Goal: Task Accomplishment & Management: Use online tool/utility

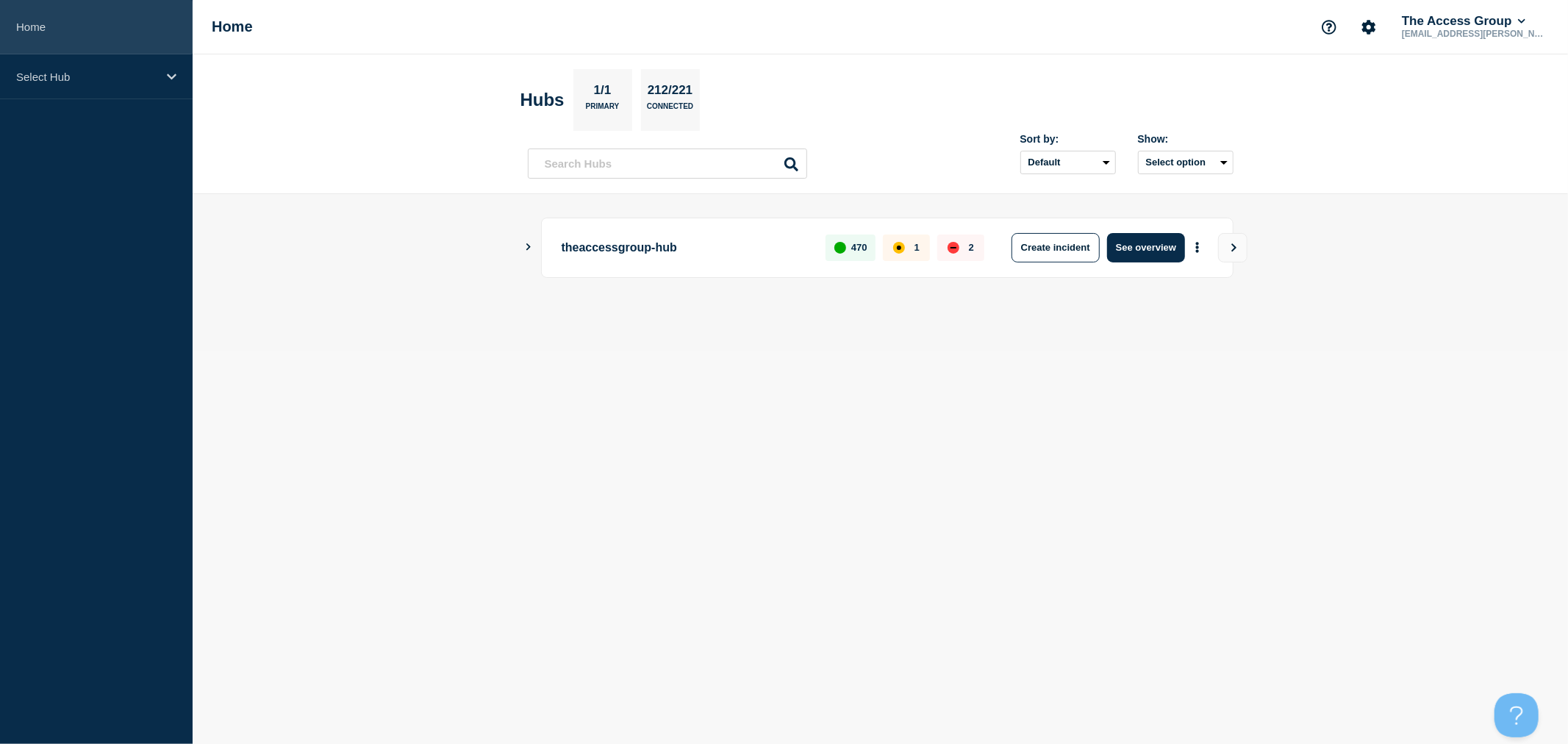
click at [31, 27] on link "Home" at bounding box center [96, 27] width 193 height 54
click at [38, 68] on div "Select Hub" at bounding box center [96, 77] width 193 height 45
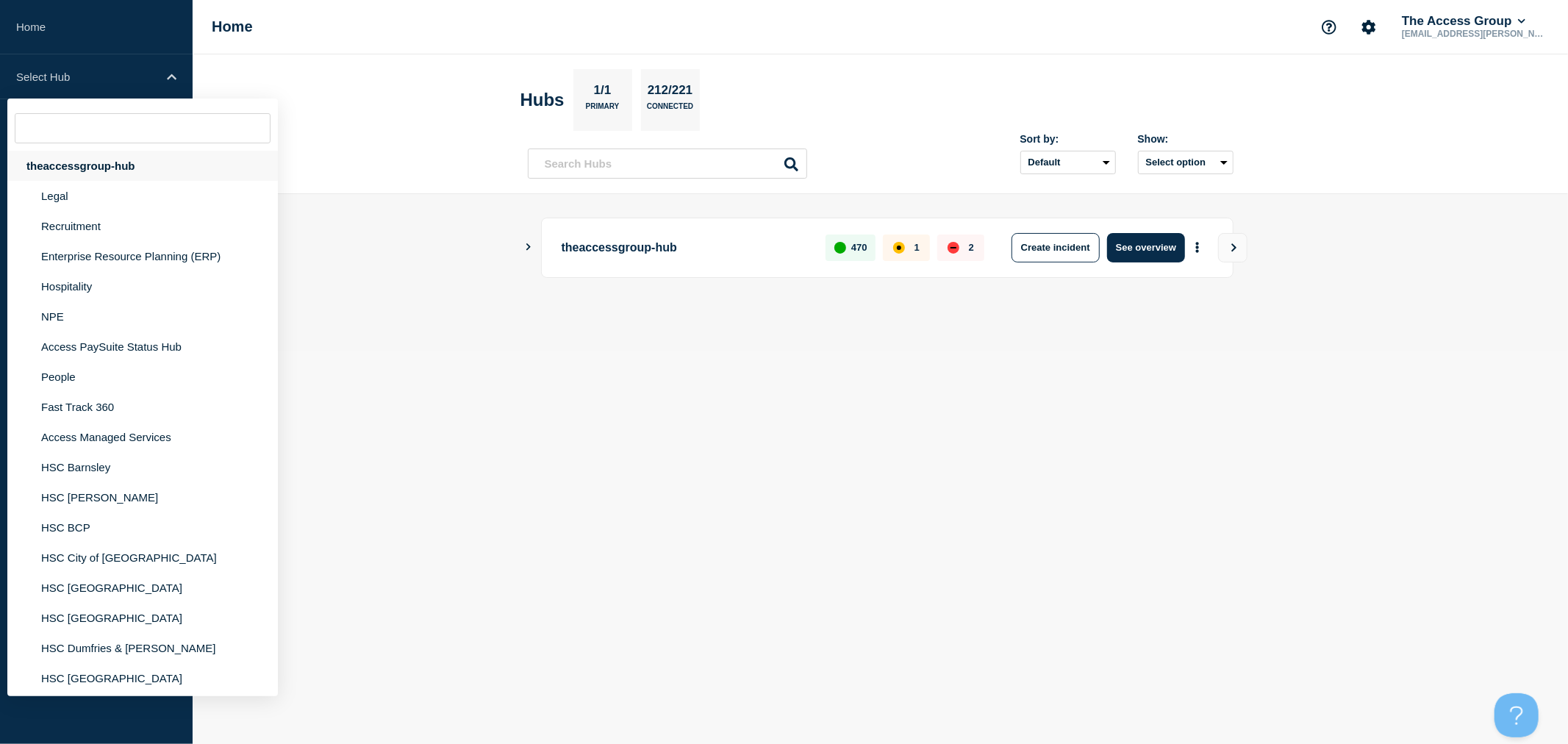
click at [83, 163] on div "theaccessgroup-hub" at bounding box center [143, 166] width 271 height 30
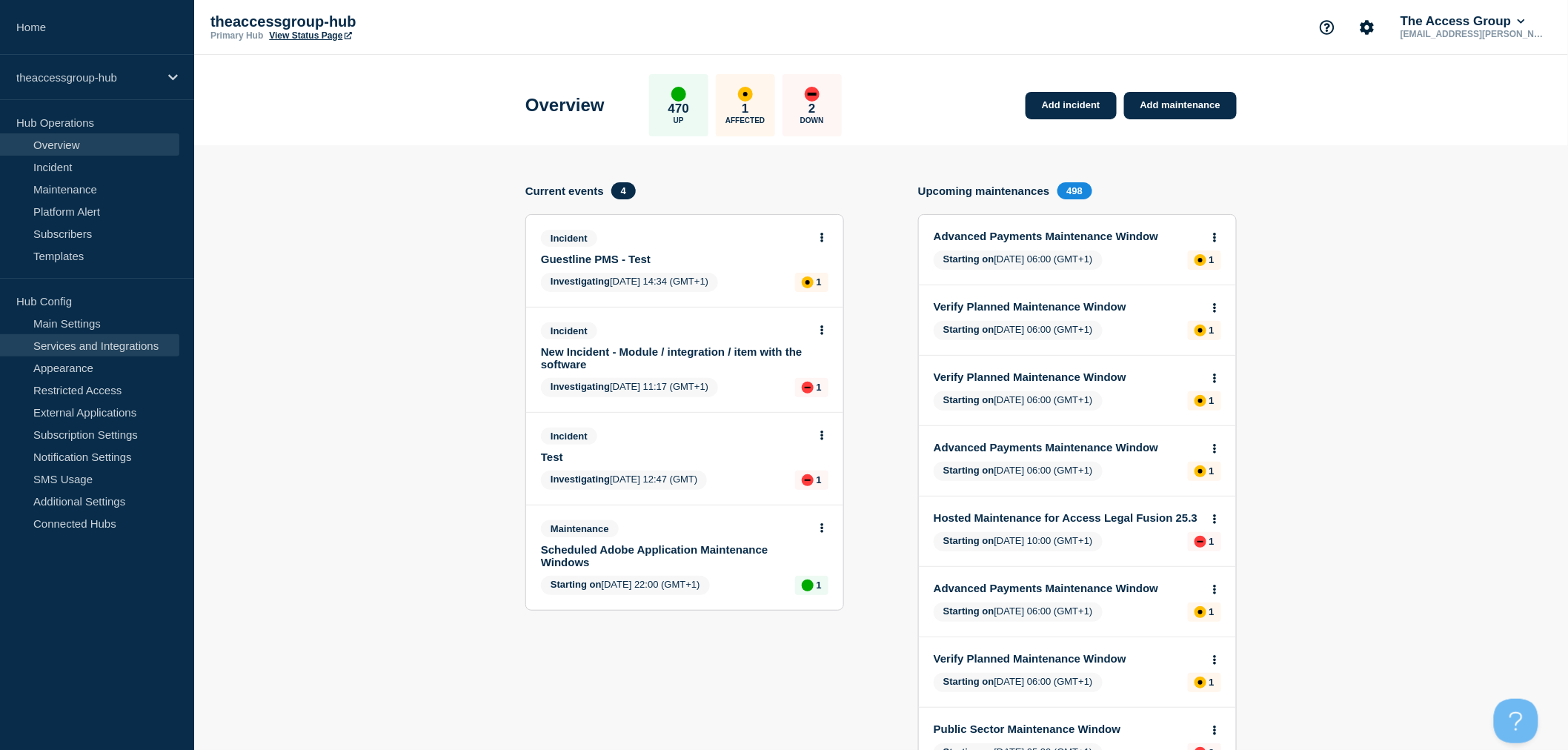
click at [92, 352] on link "Services and Integrations" at bounding box center [90, 346] width 179 height 22
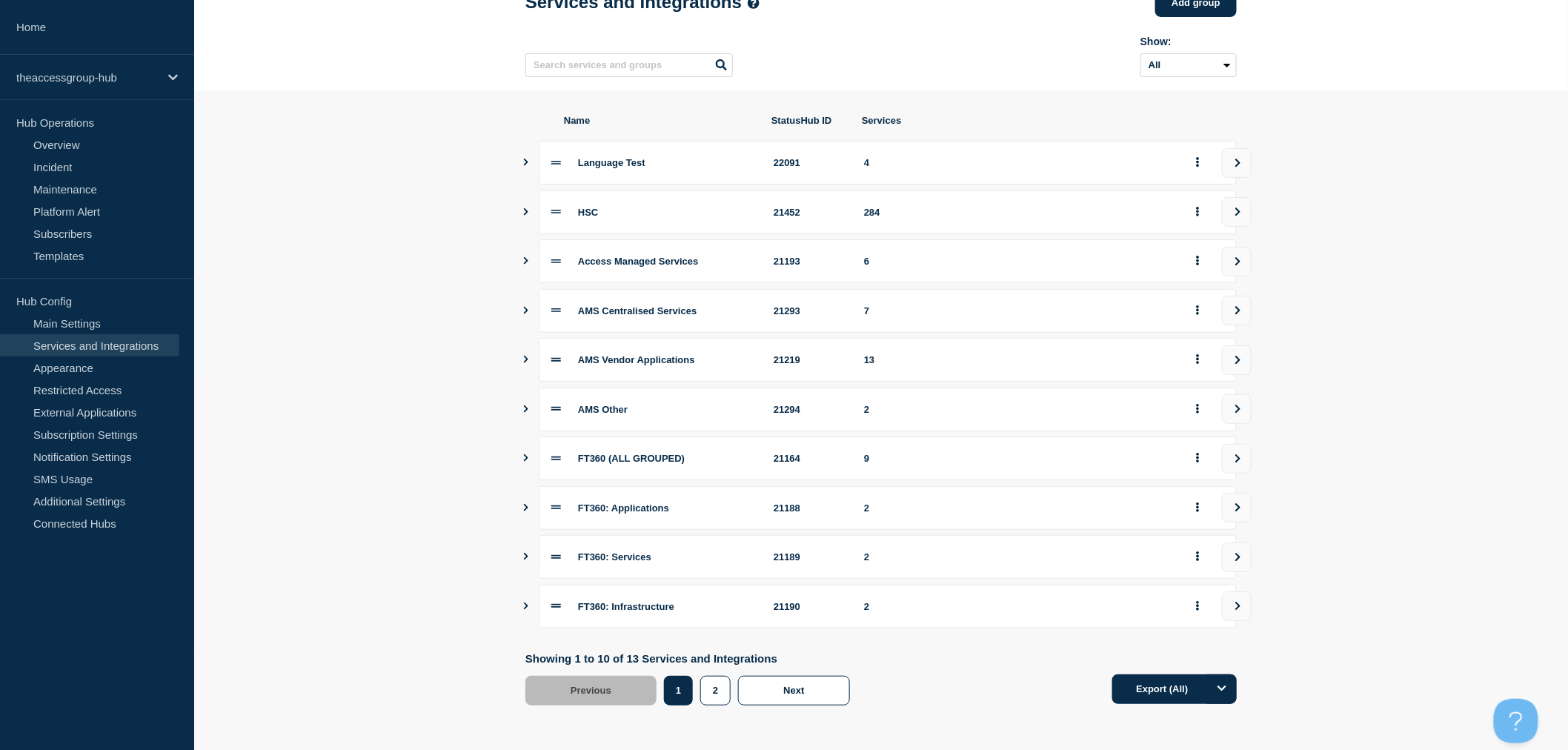
scroll to position [100, 0]
click at [717, 700] on button "2" at bounding box center [715, 691] width 30 height 30
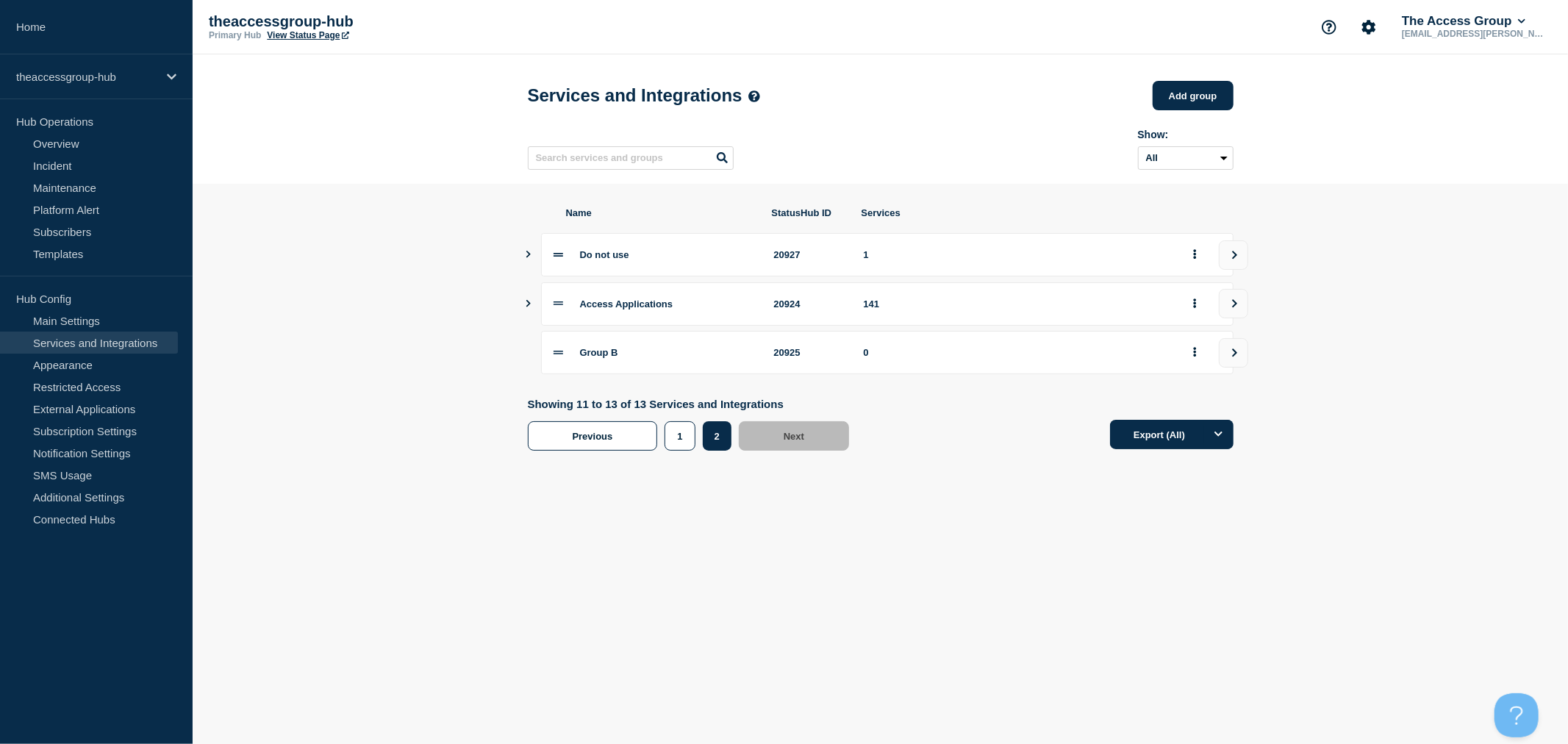
click at [610, 310] on span "Access Applications" at bounding box center [626, 304] width 93 height 11
click at [1233, 308] on icon "view group" at bounding box center [1234, 303] width 5 height 8
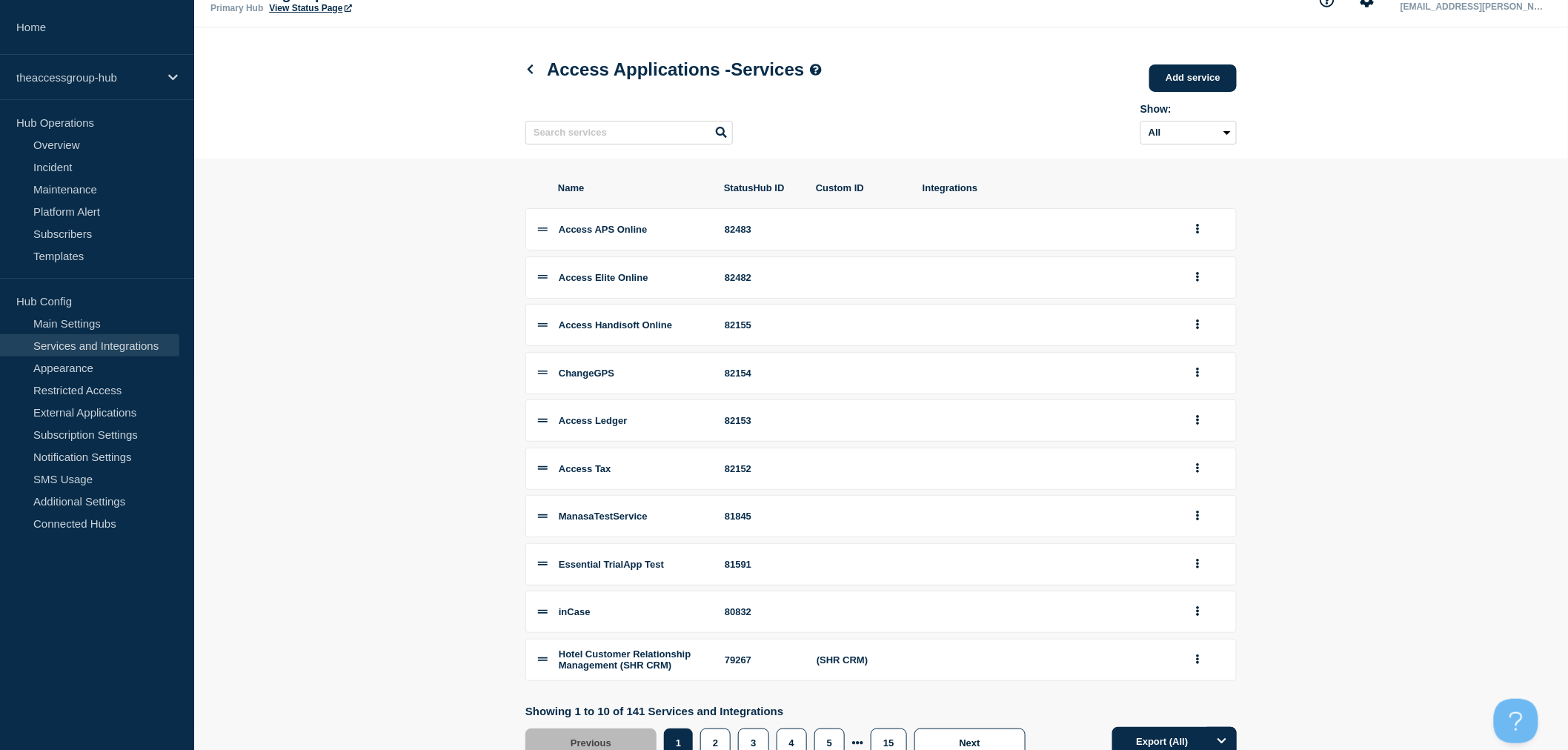
scroll to position [110, 0]
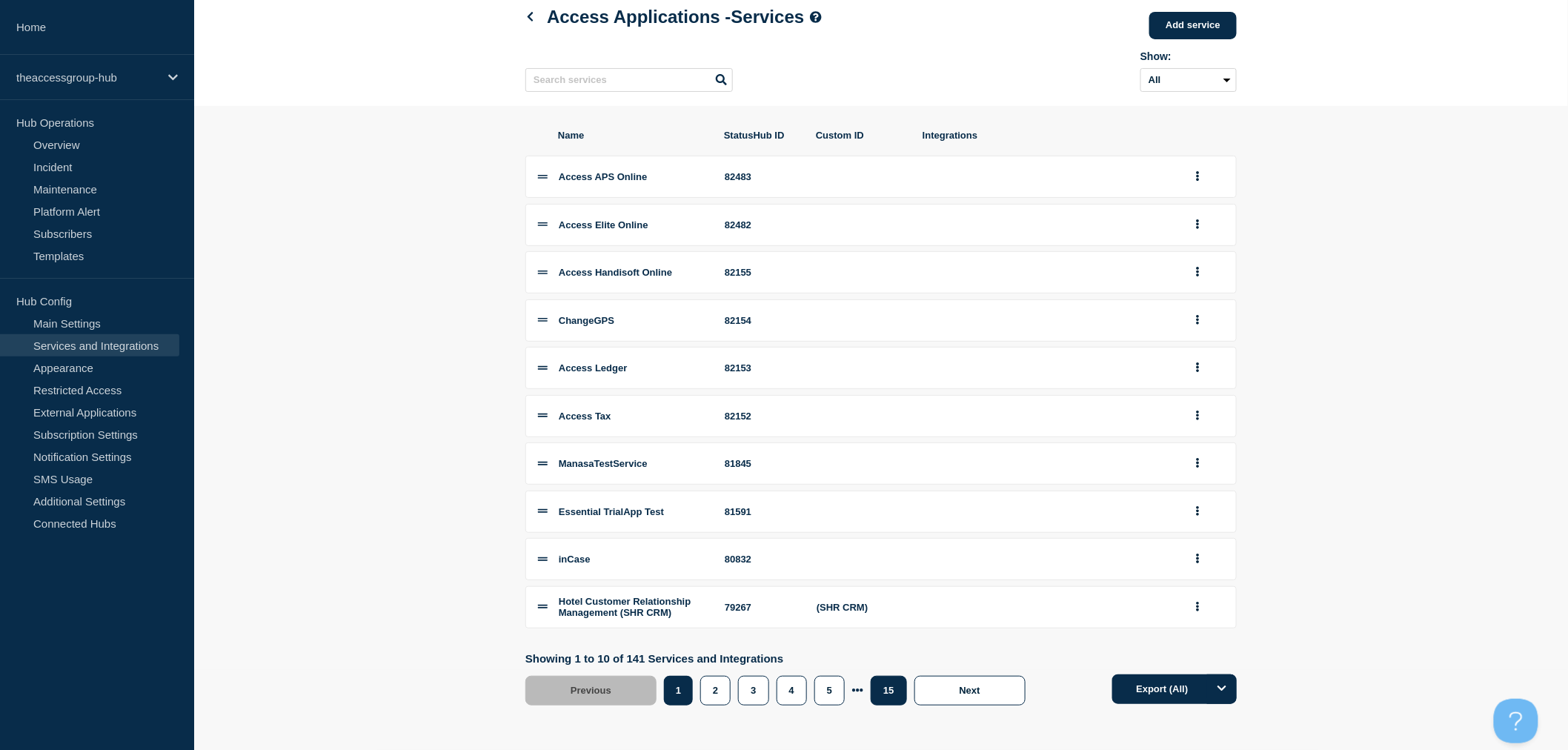
click at [894, 690] on button "15" at bounding box center [889, 691] width 36 height 30
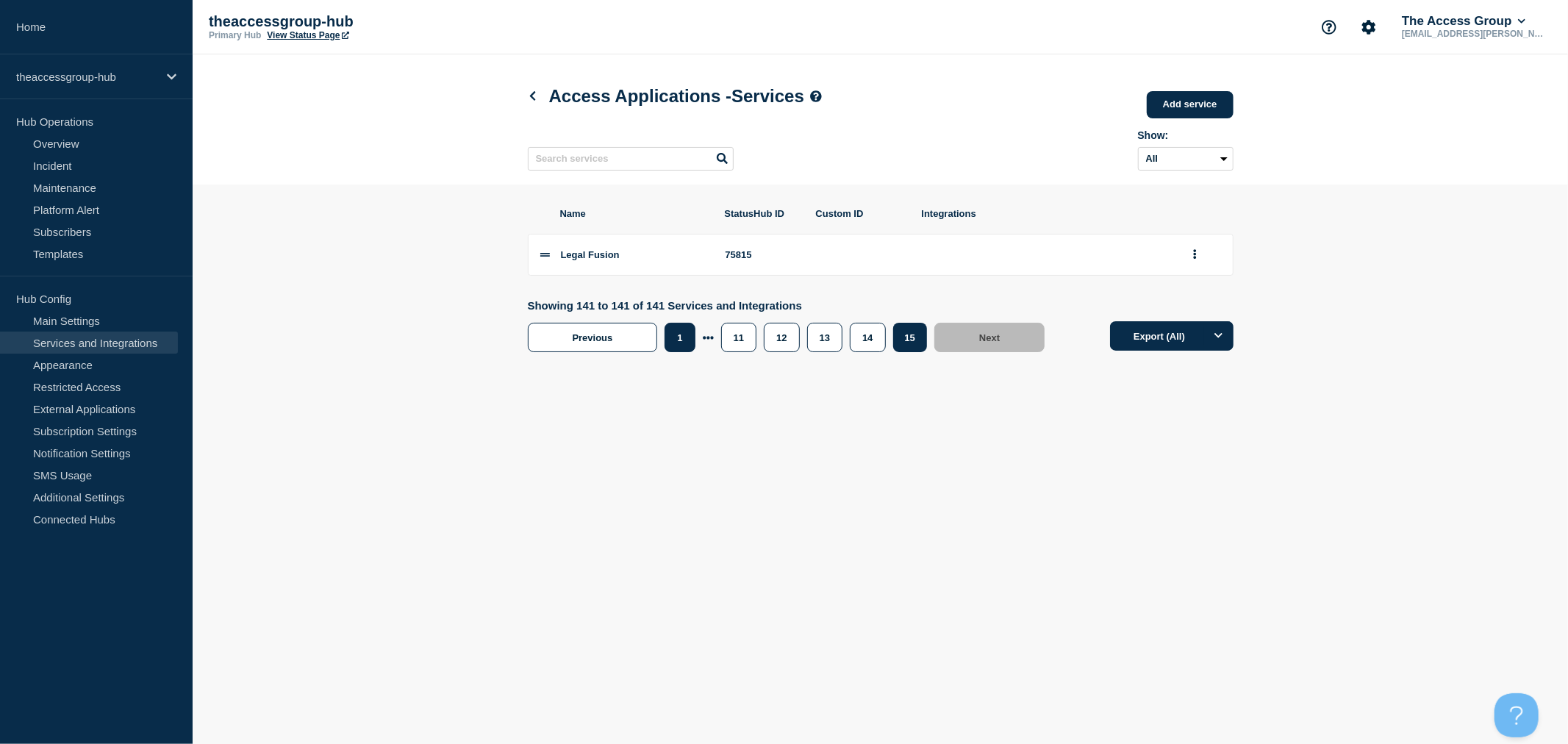
click at [687, 336] on button "1" at bounding box center [679, 338] width 30 height 29
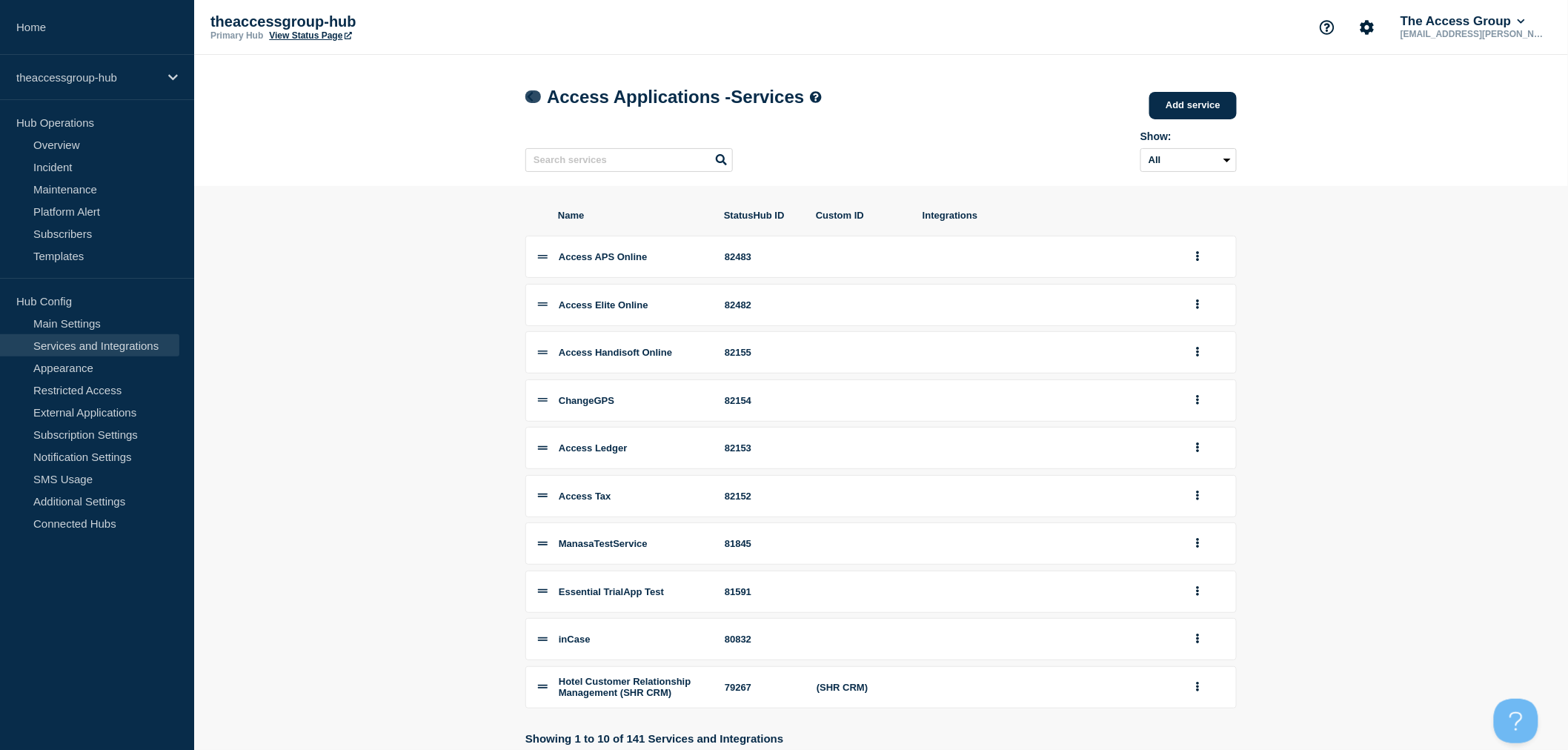
click at [530, 102] on icon at bounding box center [530, 96] width 11 height 10
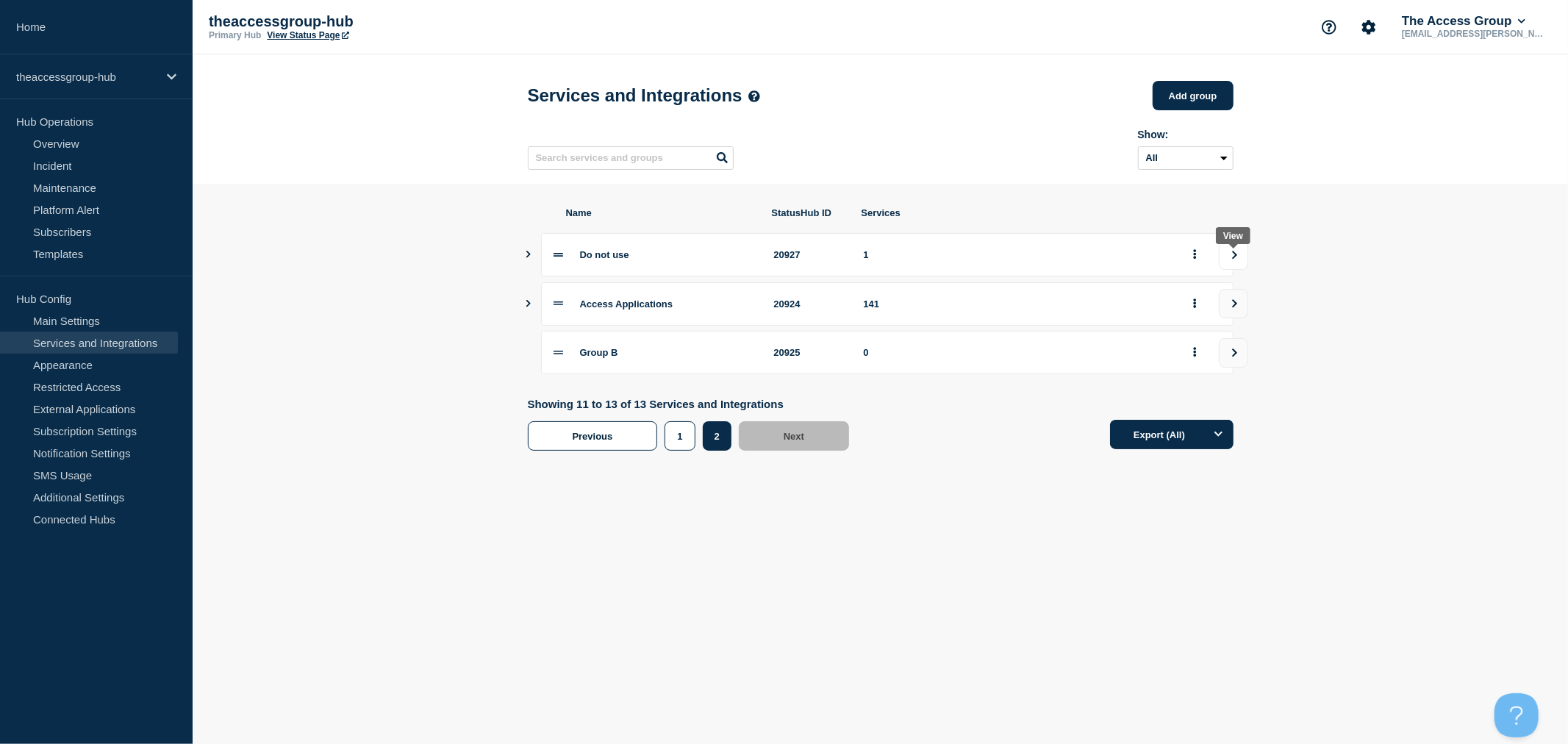
click at [1233, 259] on icon "view group" at bounding box center [1234, 255] width 5 height 8
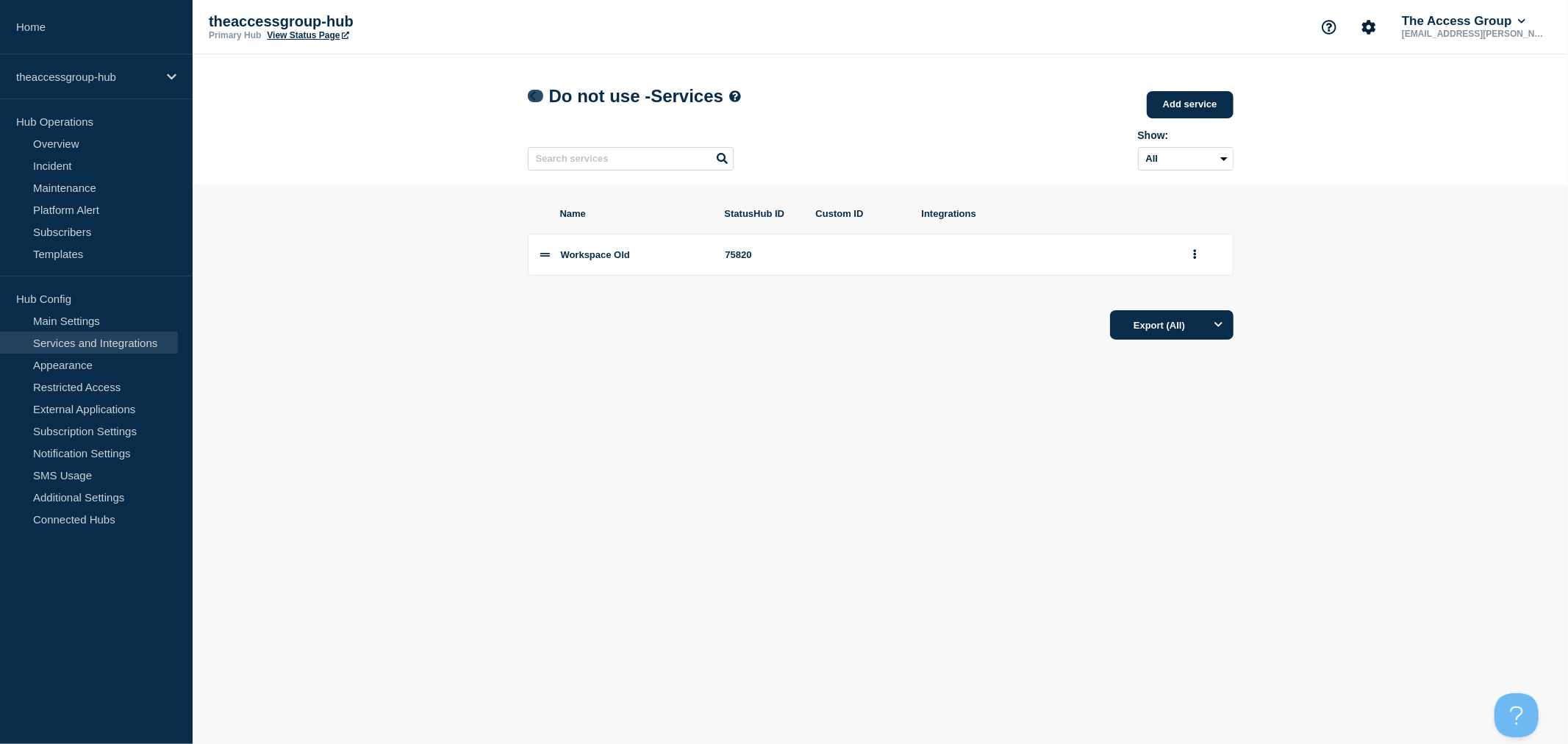
click at [539, 102] on link at bounding box center [535, 96] width 15 height 13
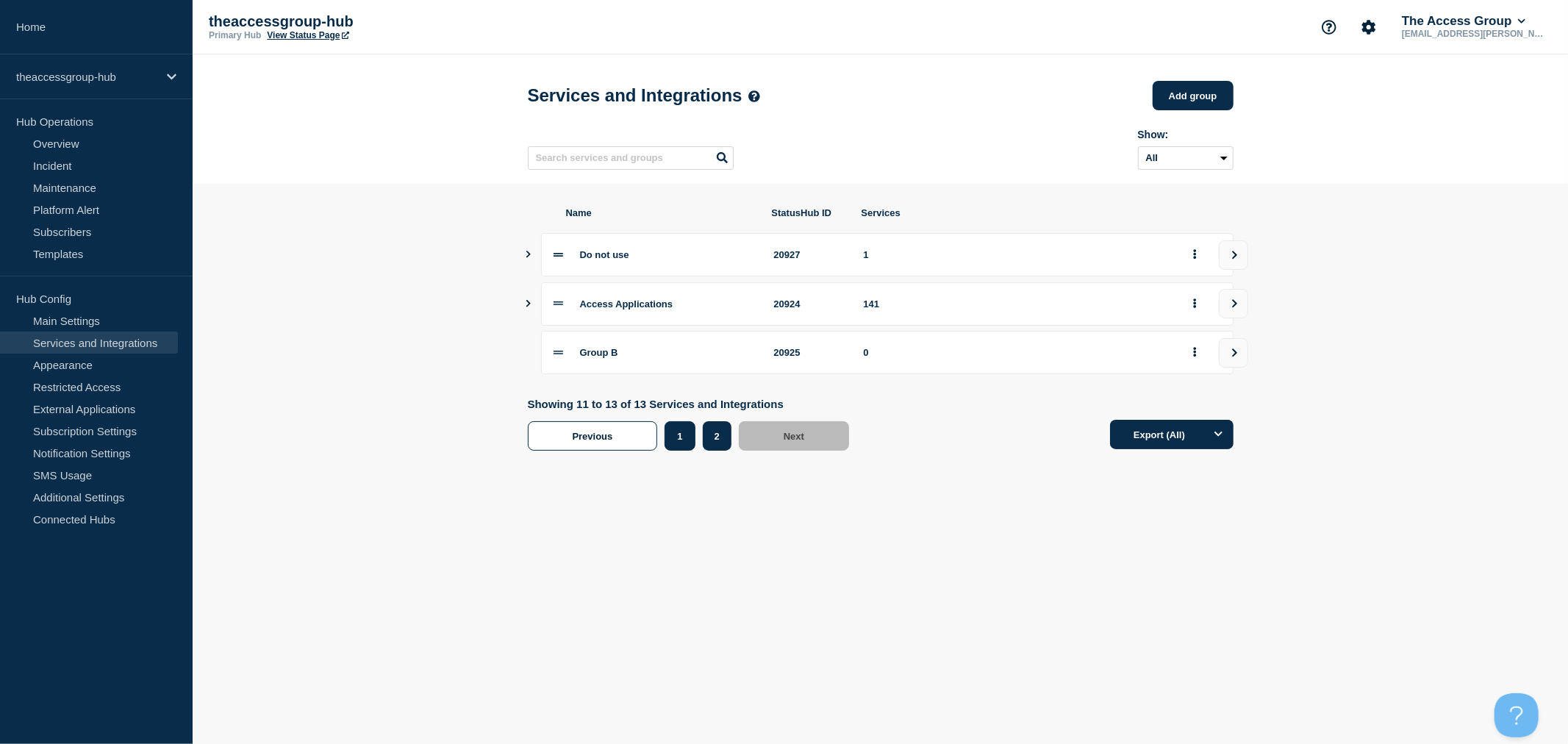
click at [672, 444] on button "1" at bounding box center [679, 436] width 30 height 29
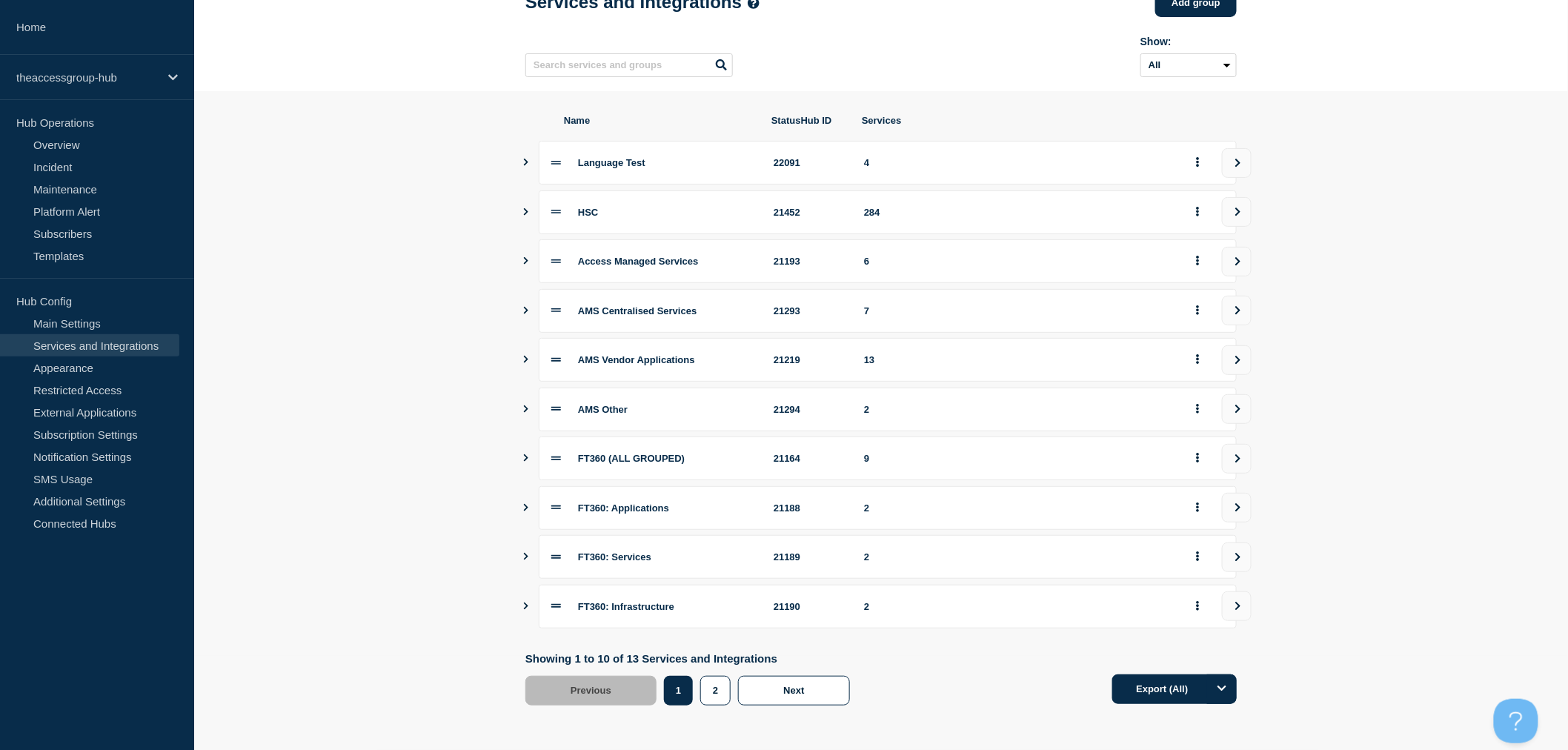
scroll to position [100, 0]
click at [1242, 168] on button "view group" at bounding box center [1236, 163] width 30 height 30
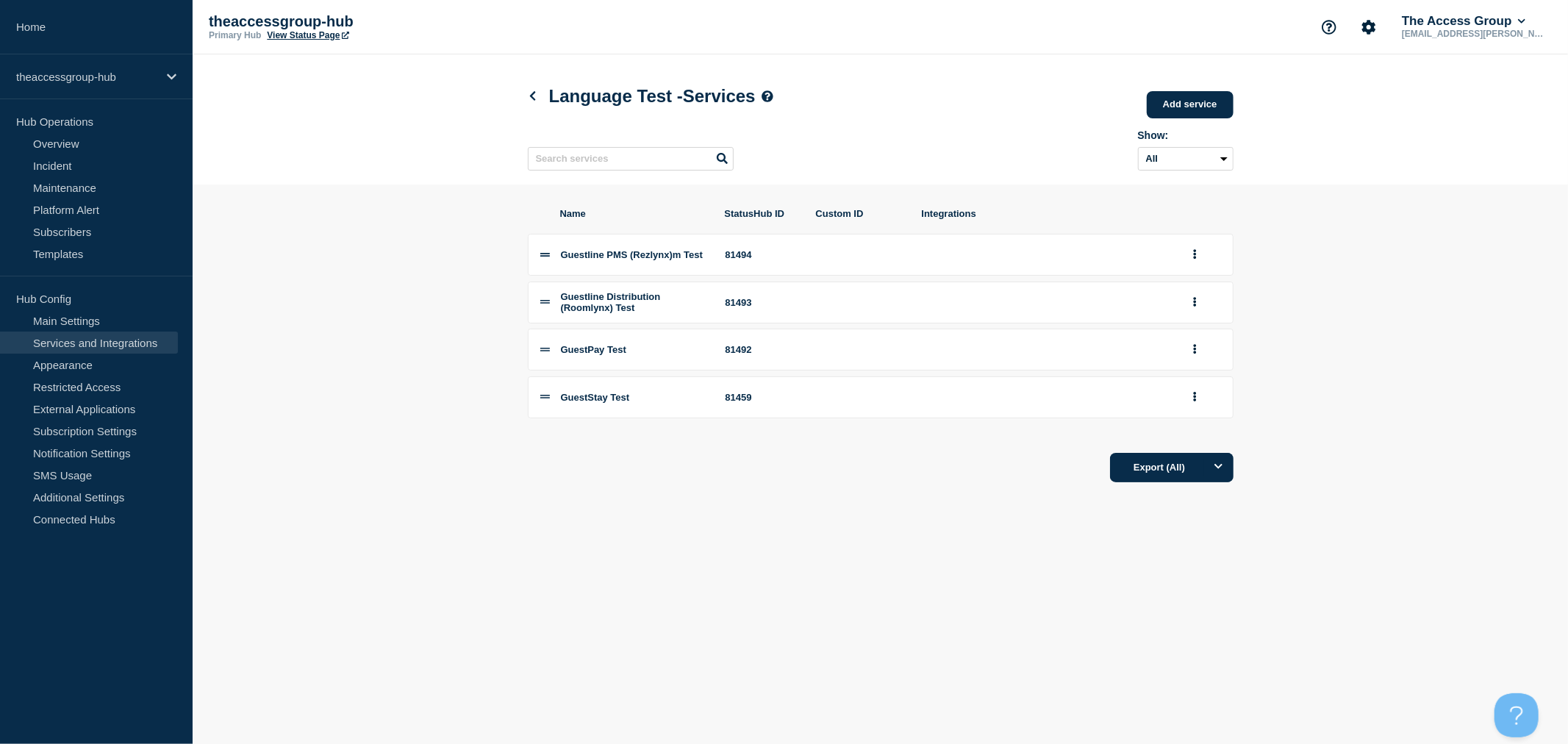
click at [546, 93] on h1 "Language Test - Services" at bounding box center [650, 96] width 246 height 21
click at [534, 96] on icon at bounding box center [532, 96] width 11 height 10
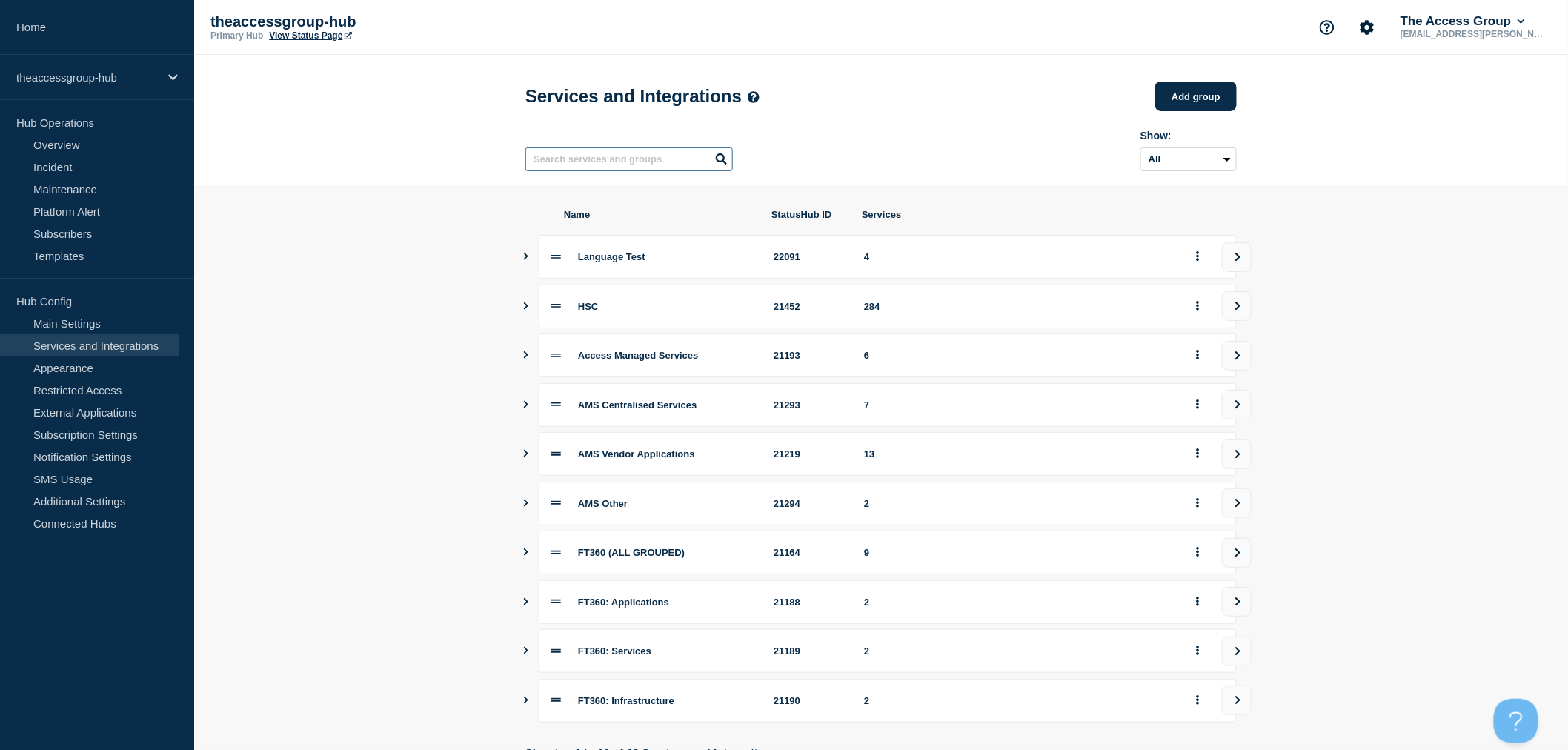
click at [579, 171] on input "text" at bounding box center [629, 159] width 208 height 24
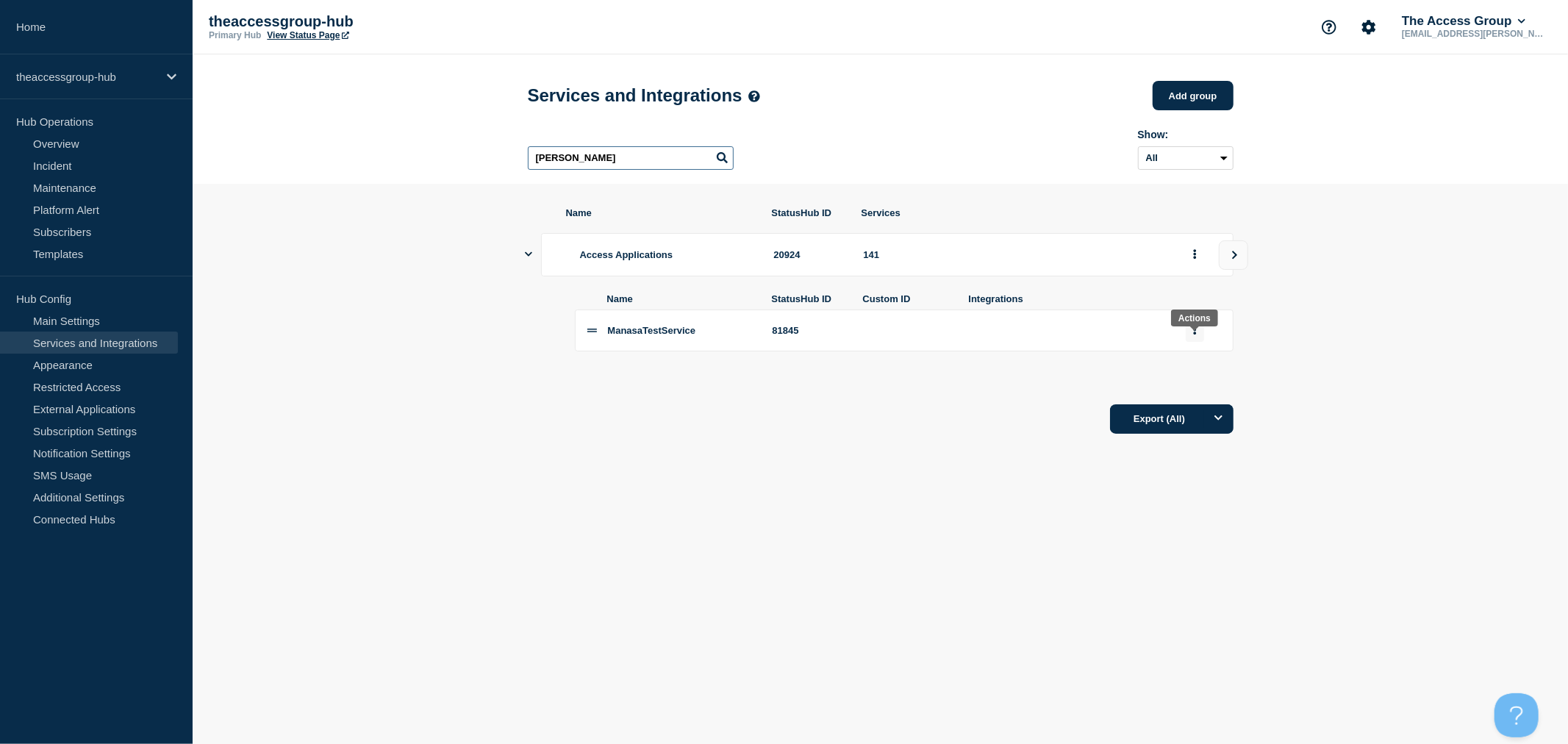
type input "[PERSON_NAME]"
click at [1191, 342] on button "group actions" at bounding box center [1194, 330] width 18 height 23
click at [1281, 314] on section "Name StatusHub ID Services Access Applications 20924 141 Name StatusHub ID Cust…" at bounding box center [880, 321] width 1375 height 274
click at [1230, 260] on icon "view group" at bounding box center [1234, 255] width 10 height 9
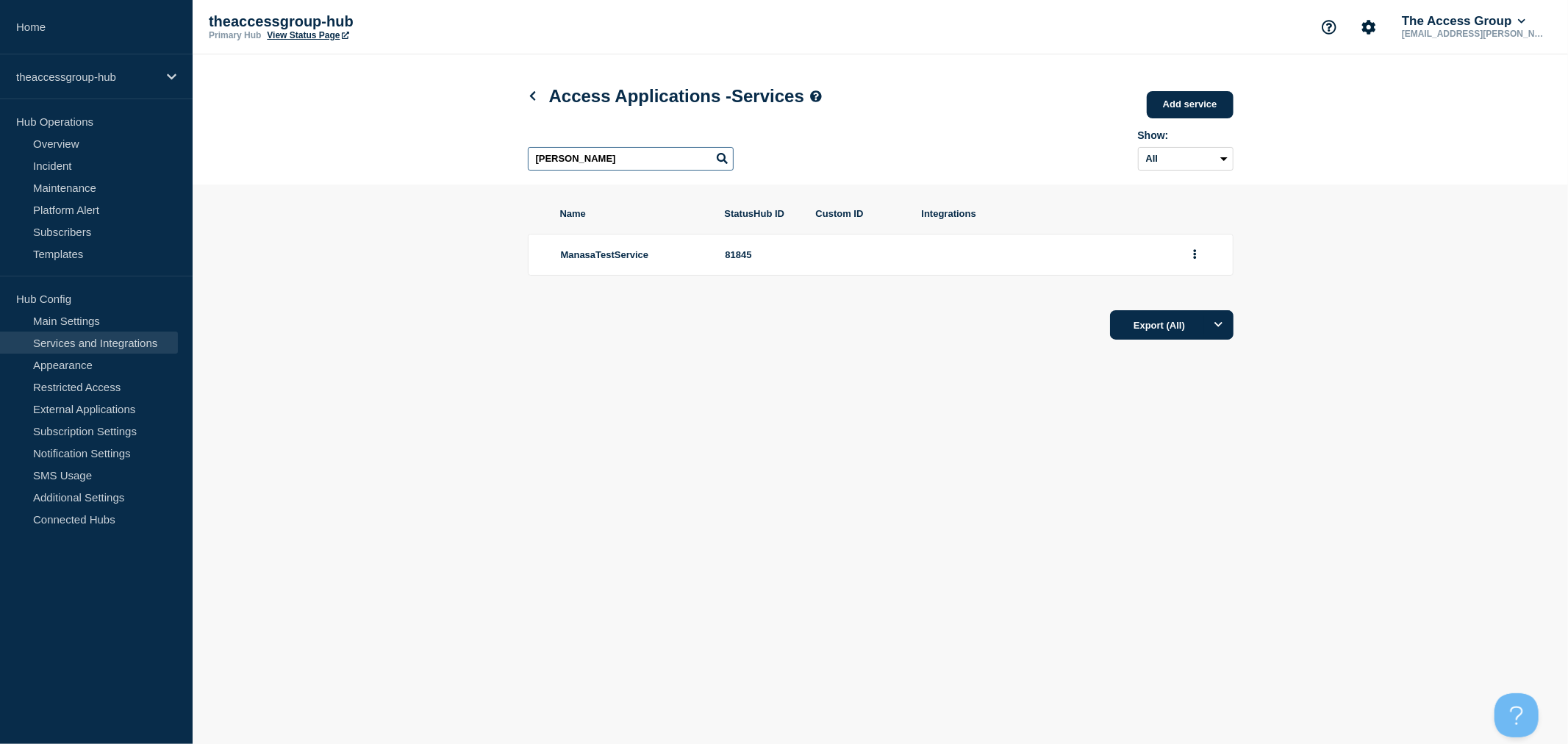
drag, startPoint x: 601, startPoint y: 162, endPoint x: 497, endPoint y: 158, distance: 104.1
click at [497, 158] on header "Access Applications - Services Add service Here you can create & manage service…" at bounding box center [880, 119] width 1375 height 130
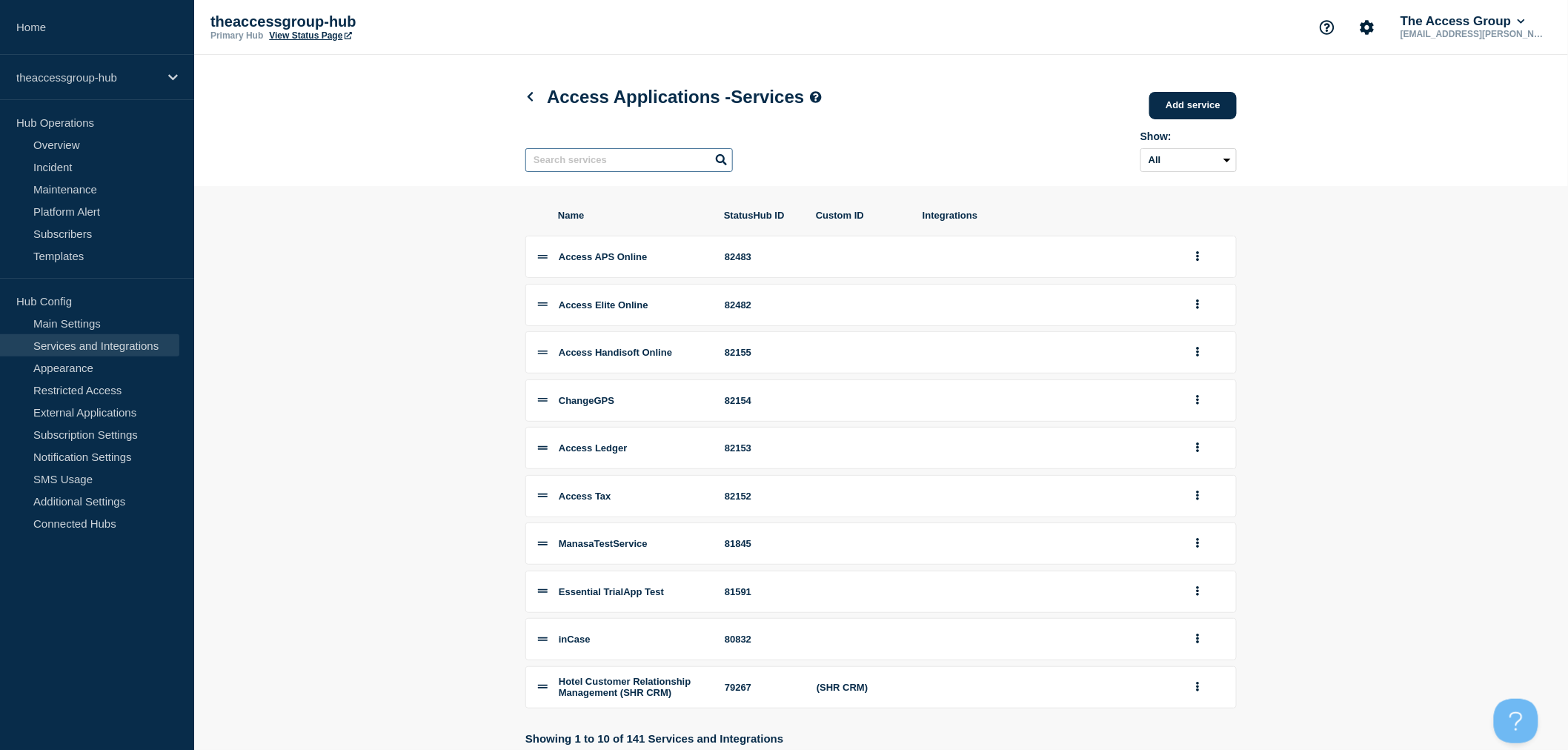
click at [590, 169] on input "text" at bounding box center [629, 160] width 208 height 24
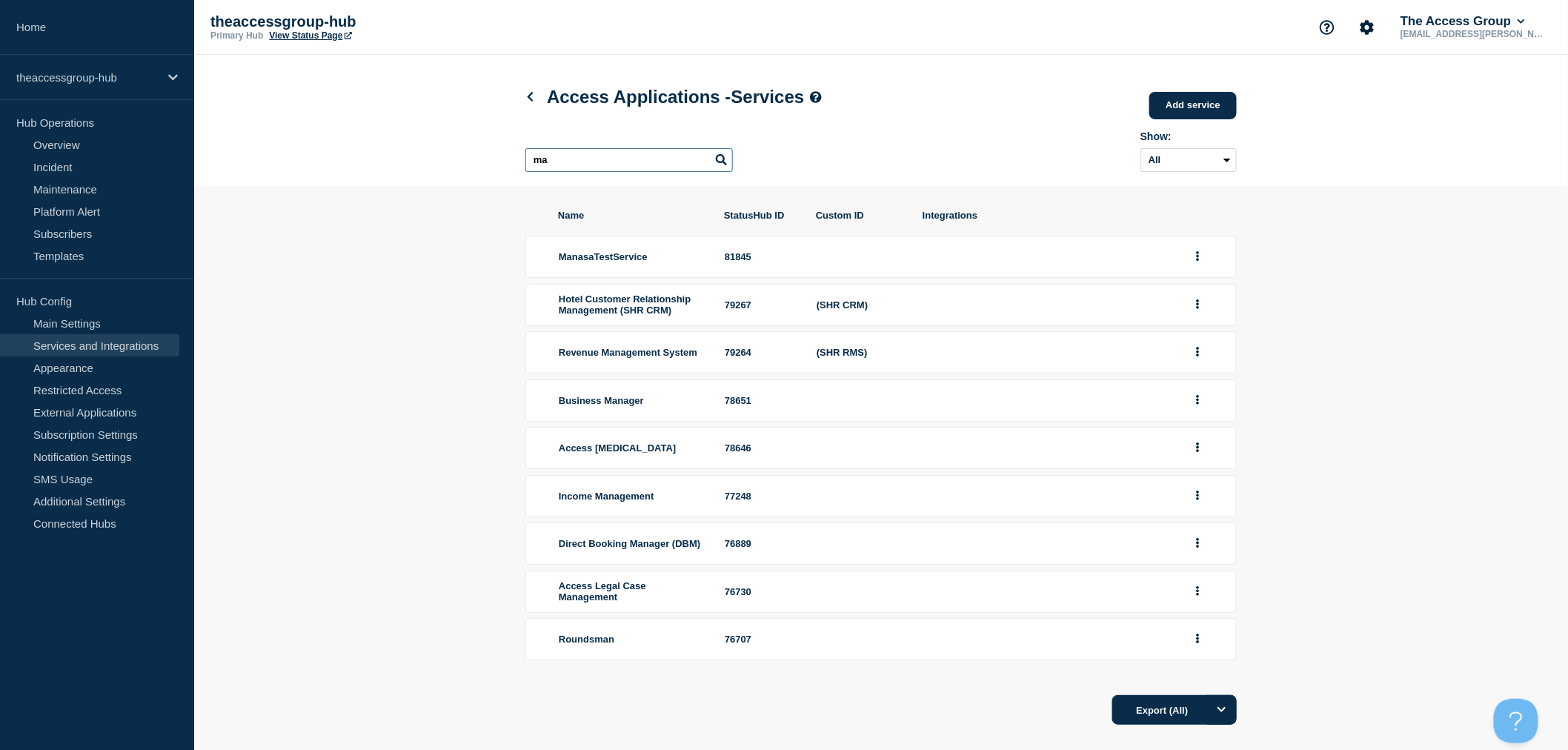
type input "m"
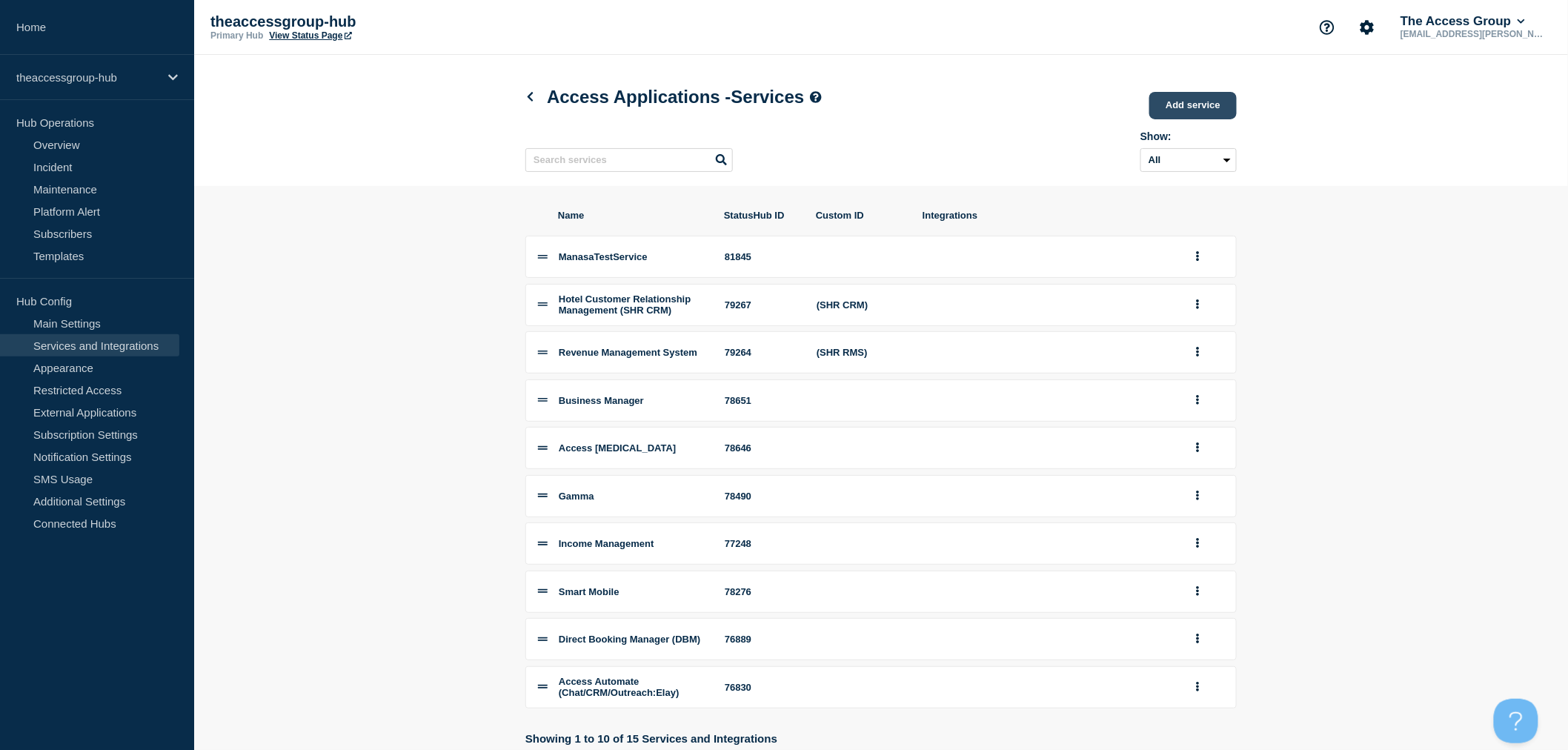
click at [1189, 102] on link "Add service" at bounding box center [1193, 105] width 88 height 27
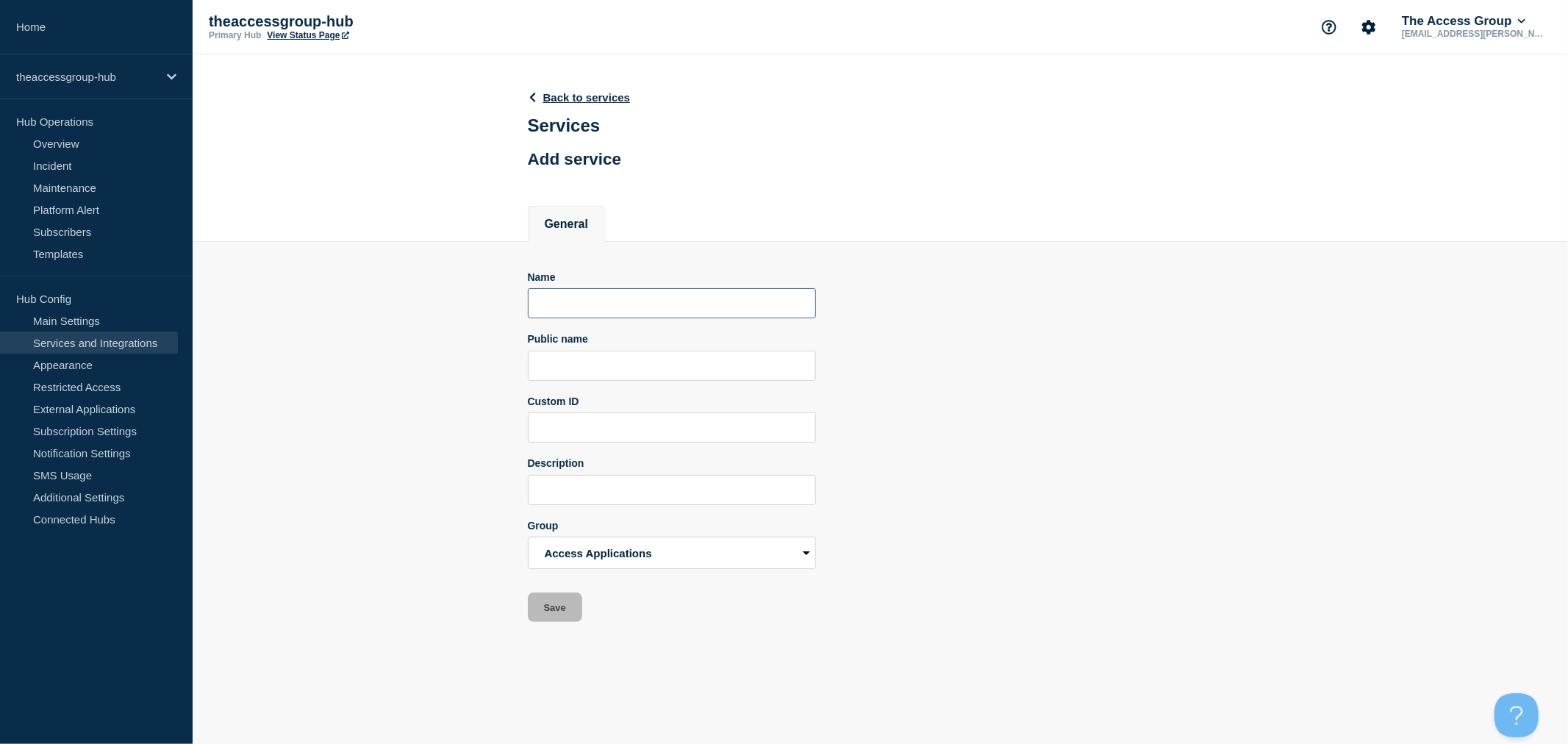
click at [640, 311] on input "Name" at bounding box center [672, 303] width 288 height 30
type input "ManasaTestService2"
click at [553, 609] on button "Save" at bounding box center [555, 607] width 54 height 29
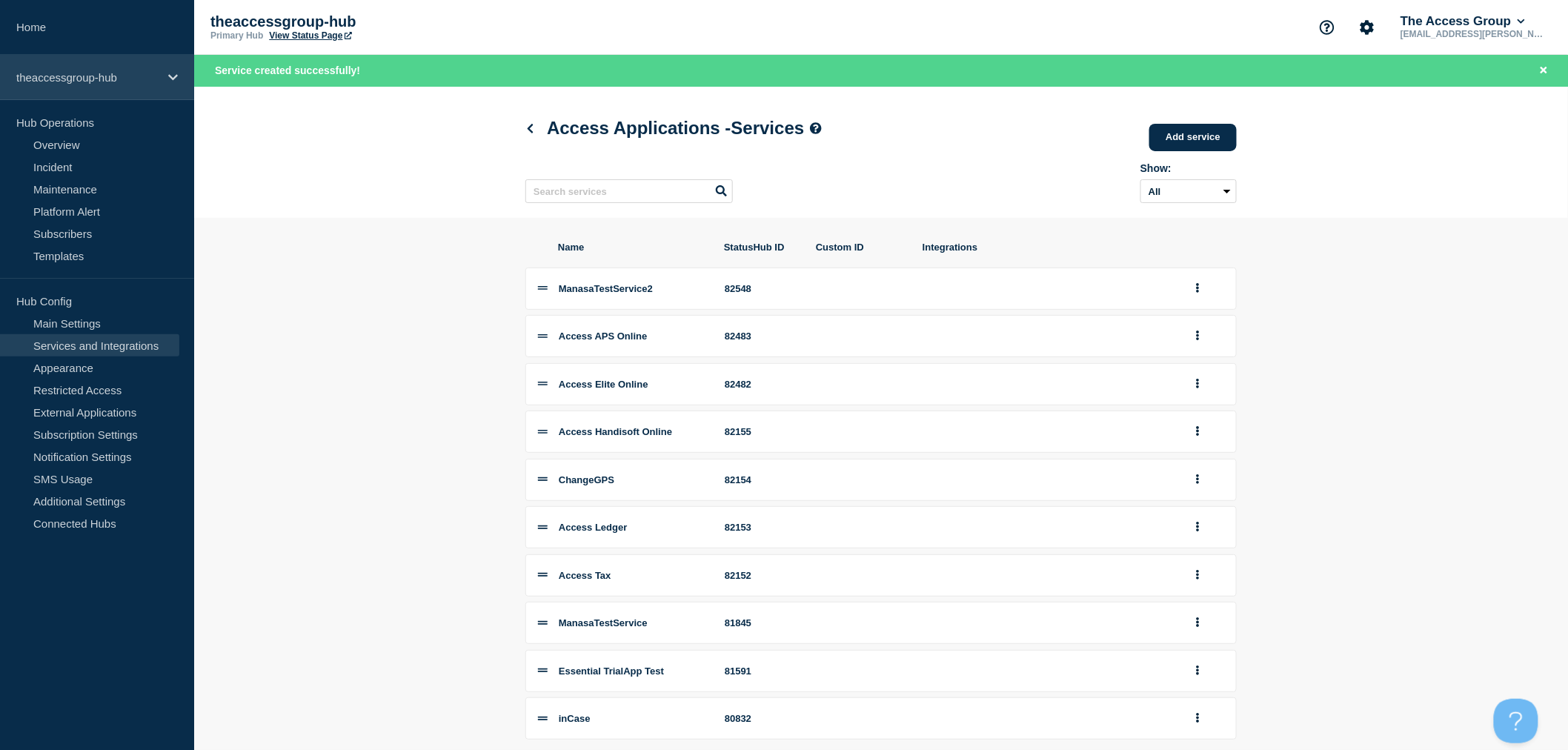
click at [72, 79] on p "theaccessgroup-hub" at bounding box center [88, 77] width 142 height 13
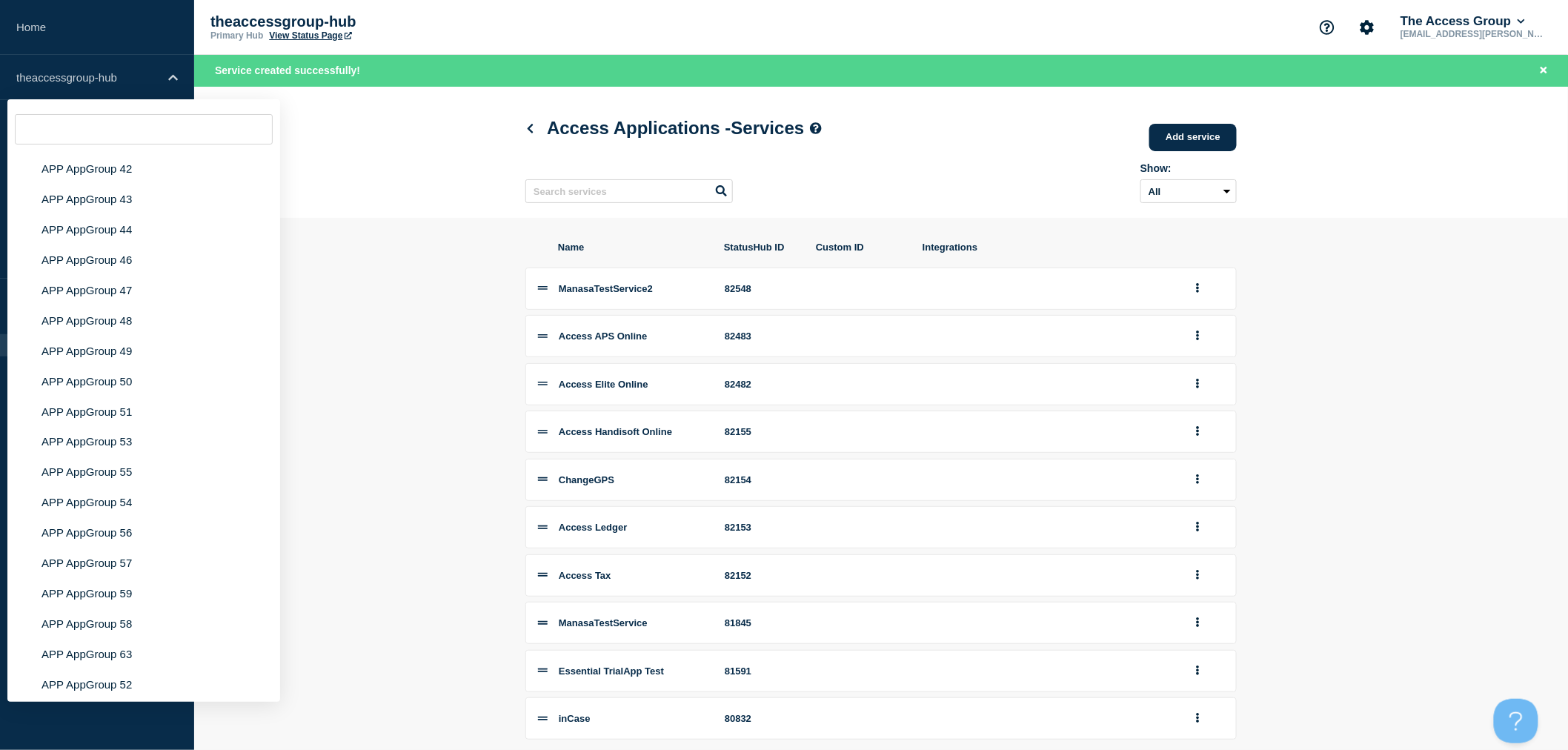
scroll to position [5887, 0]
click at [107, 731] on li "Manasa test" at bounding box center [144, 746] width 273 height 30
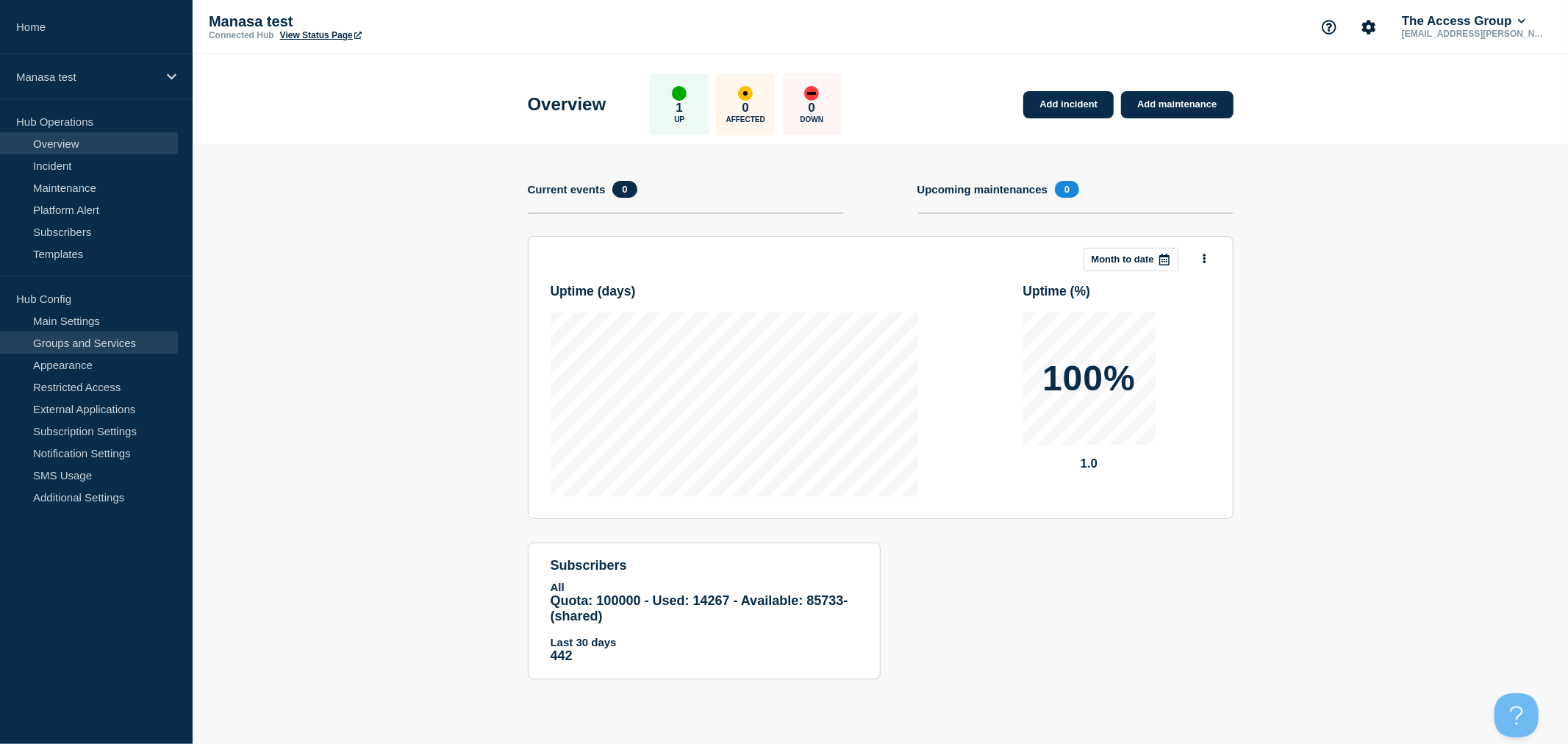
click at [87, 341] on link "Groups and Services" at bounding box center [89, 343] width 178 height 22
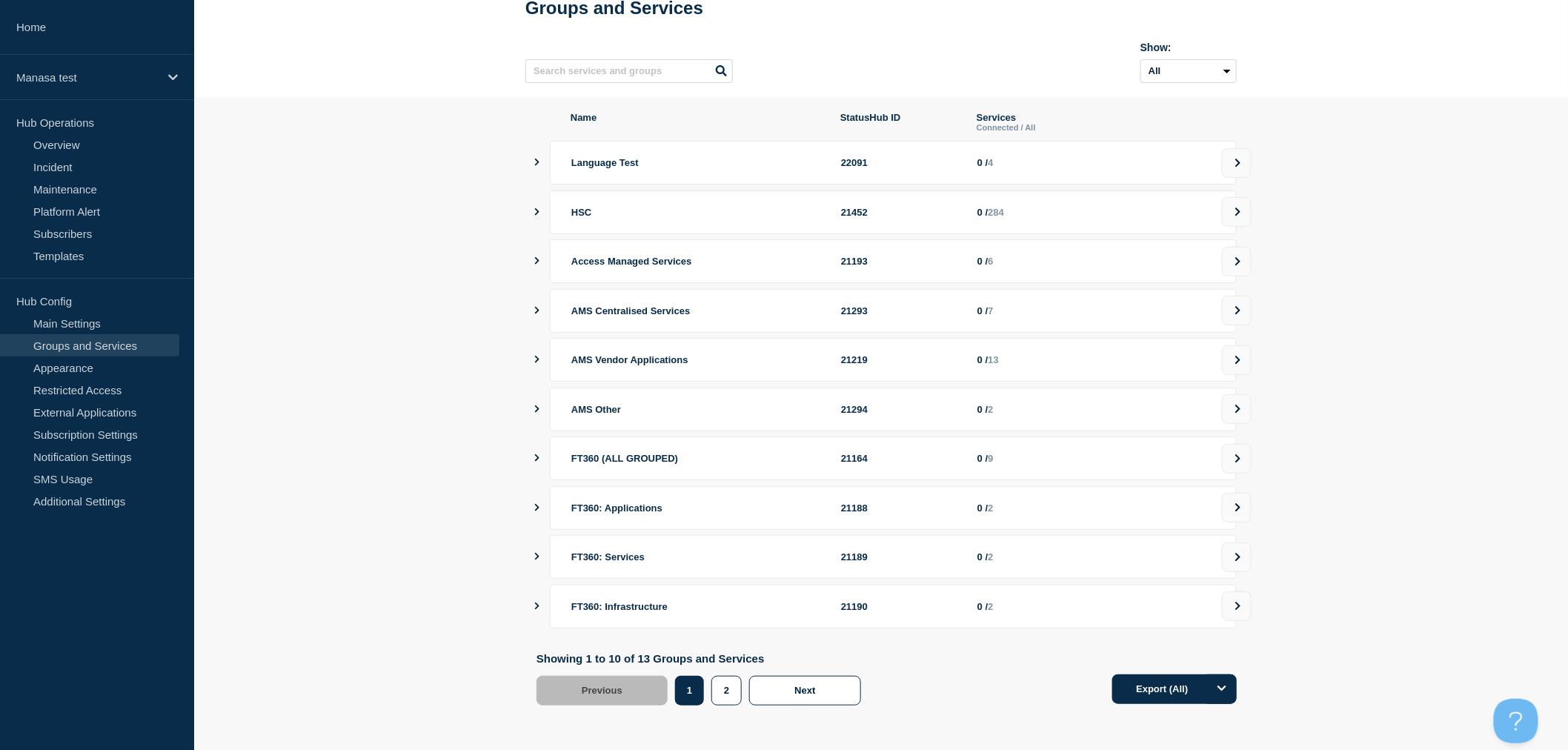
scroll to position [97, 0]
click at [727, 688] on button "2" at bounding box center [726, 691] width 30 height 30
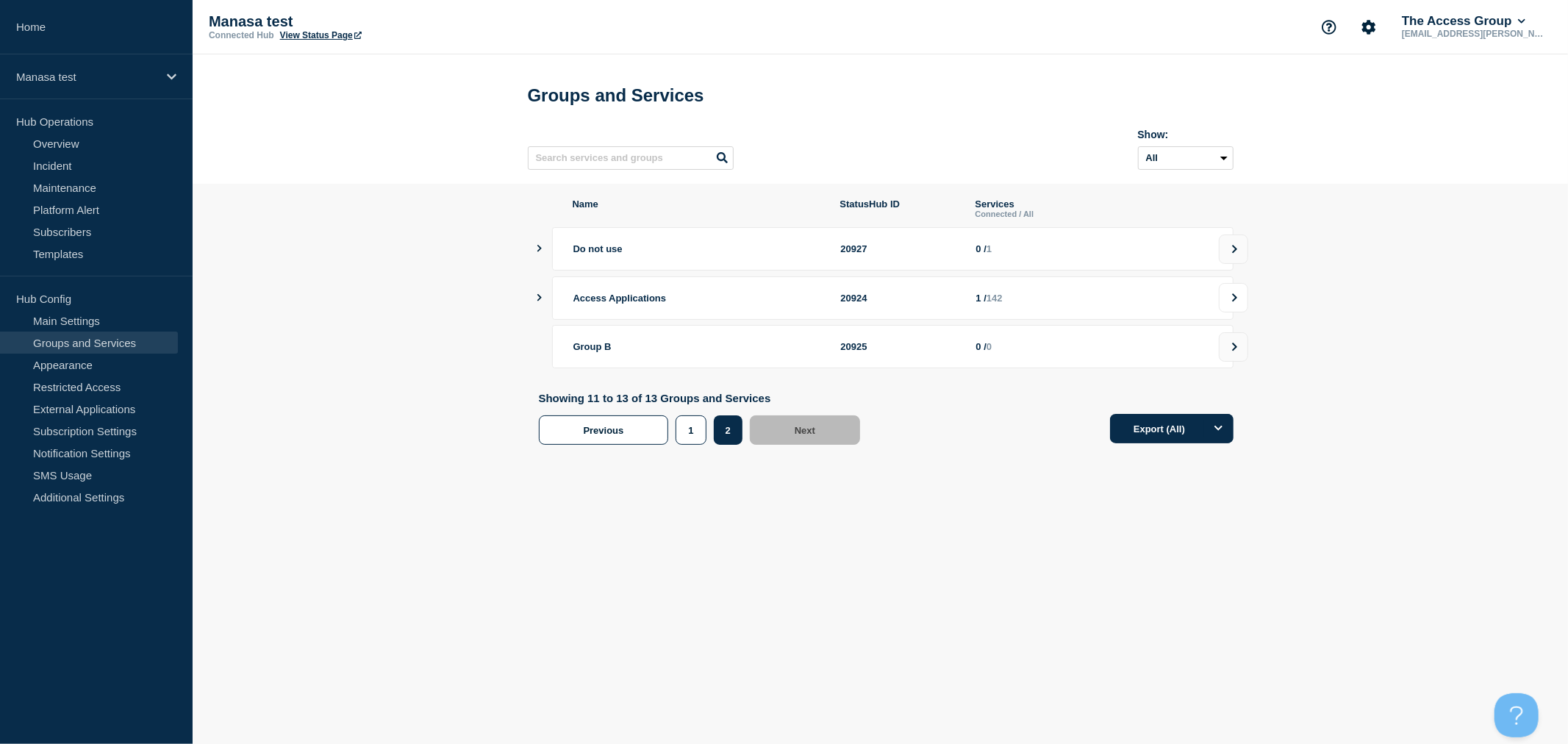
click at [1224, 302] on button at bounding box center [1233, 298] width 29 height 29
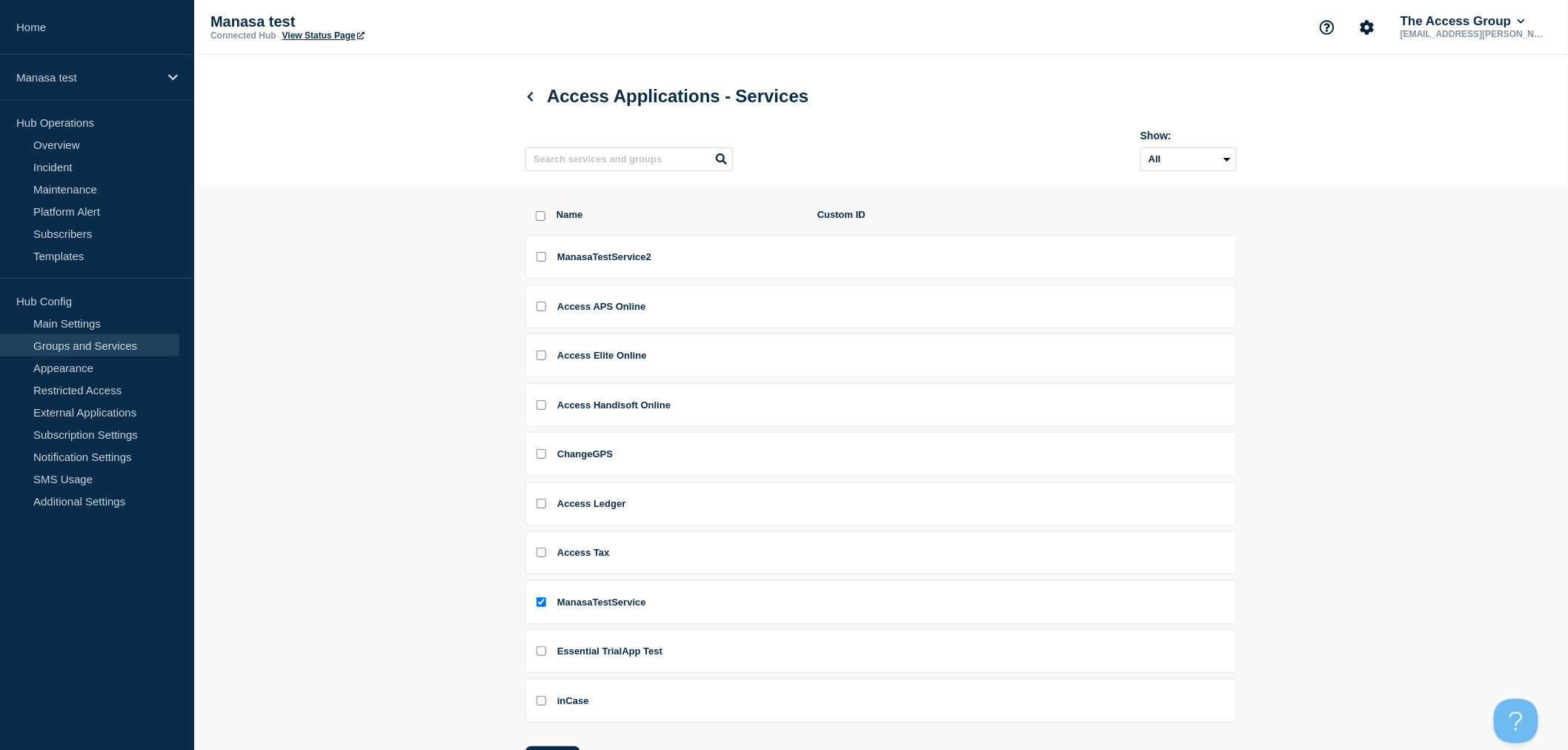
click at [537, 262] on input "ManasaTestService2 checkbox" at bounding box center [541, 257] width 10 height 10
checkbox input "true"
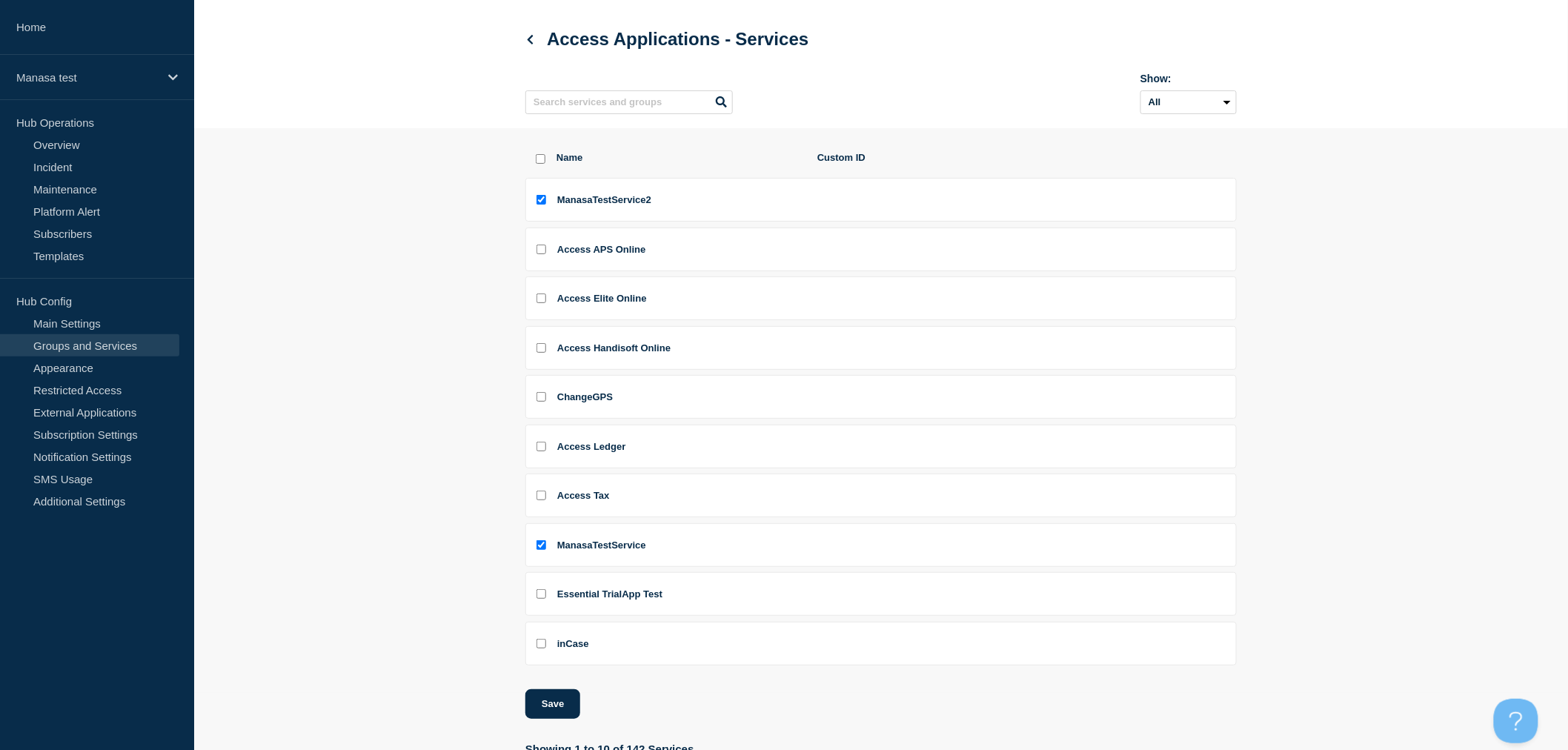
scroll to position [152, 0]
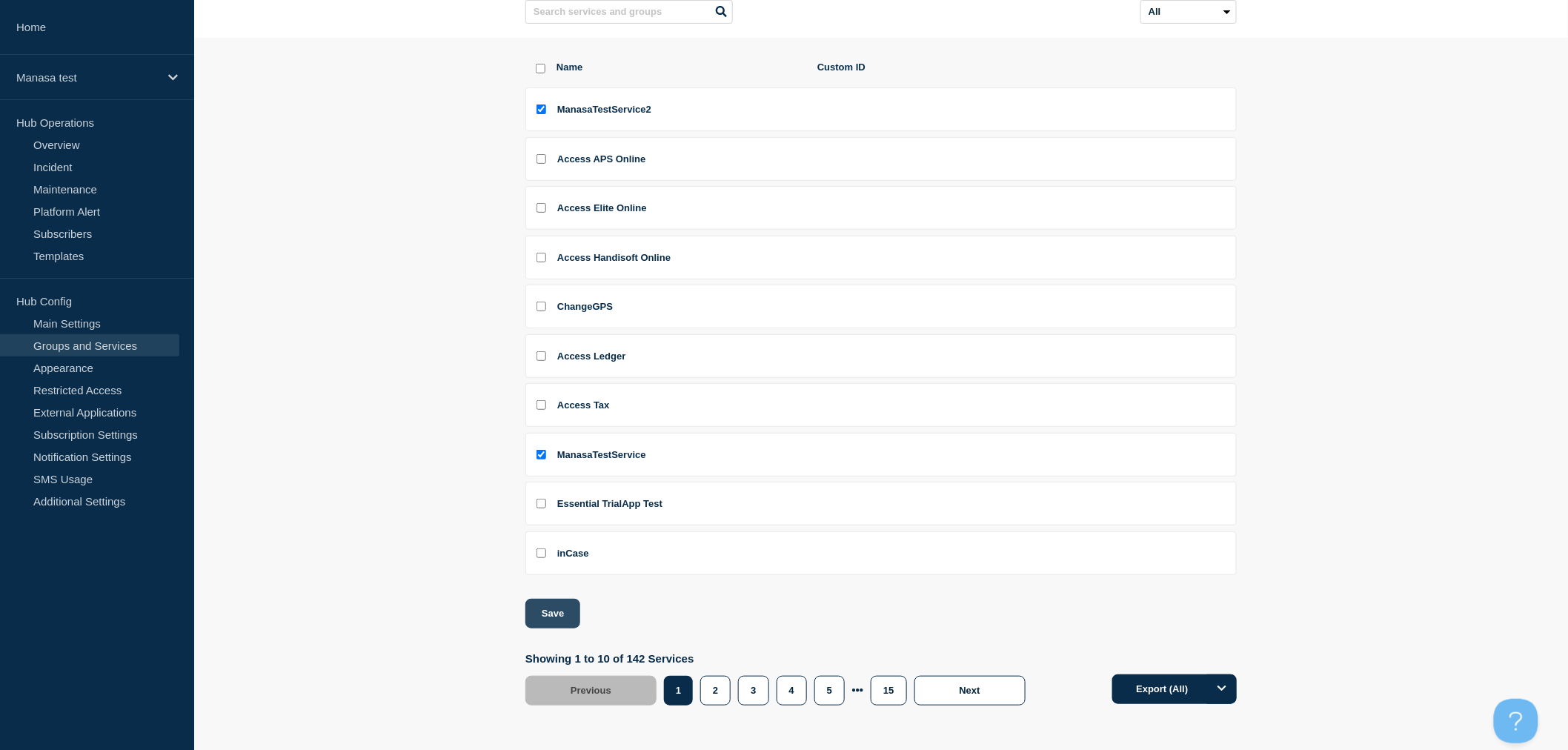
click at [554, 619] on button "Save" at bounding box center [553, 614] width 55 height 30
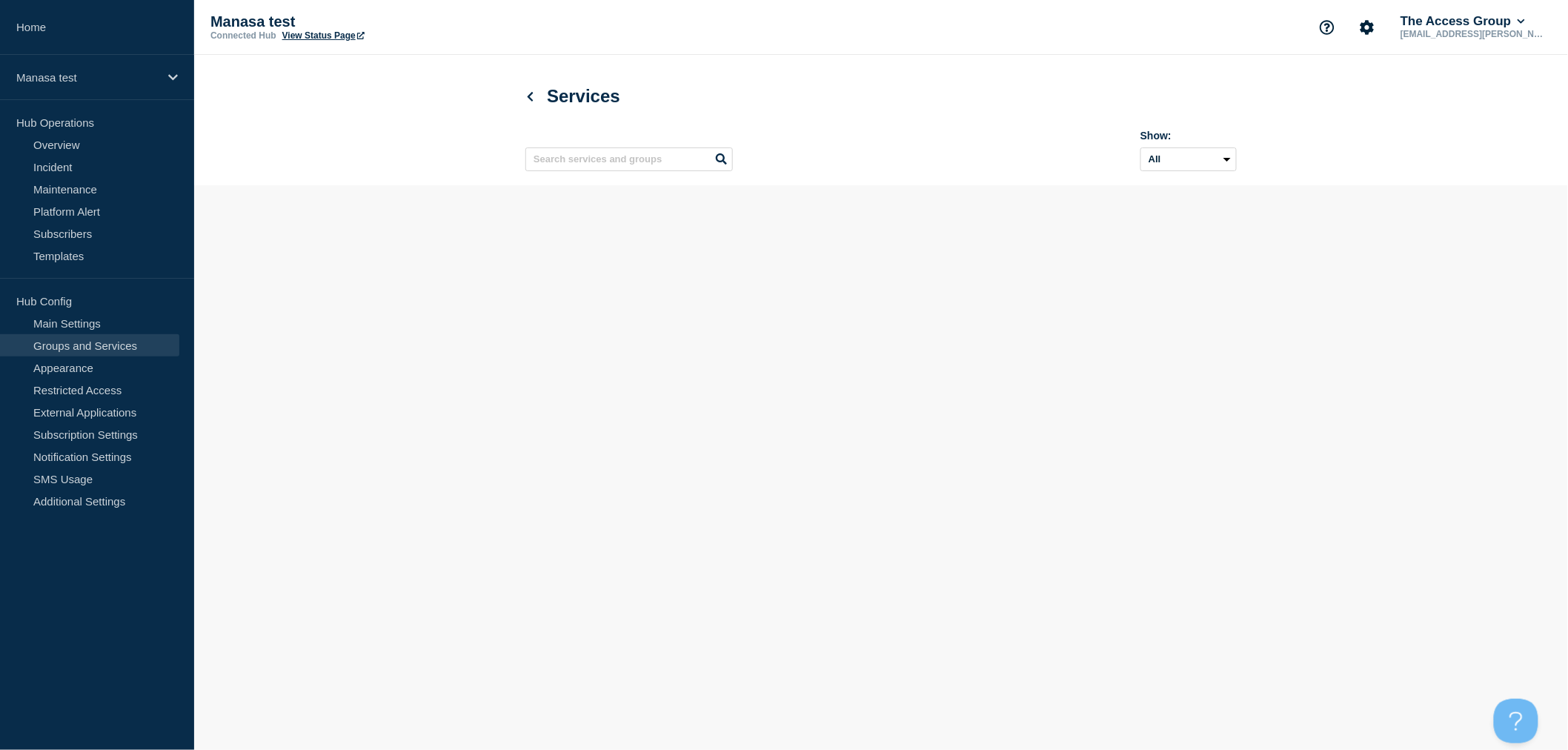
scroll to position [0, 0]
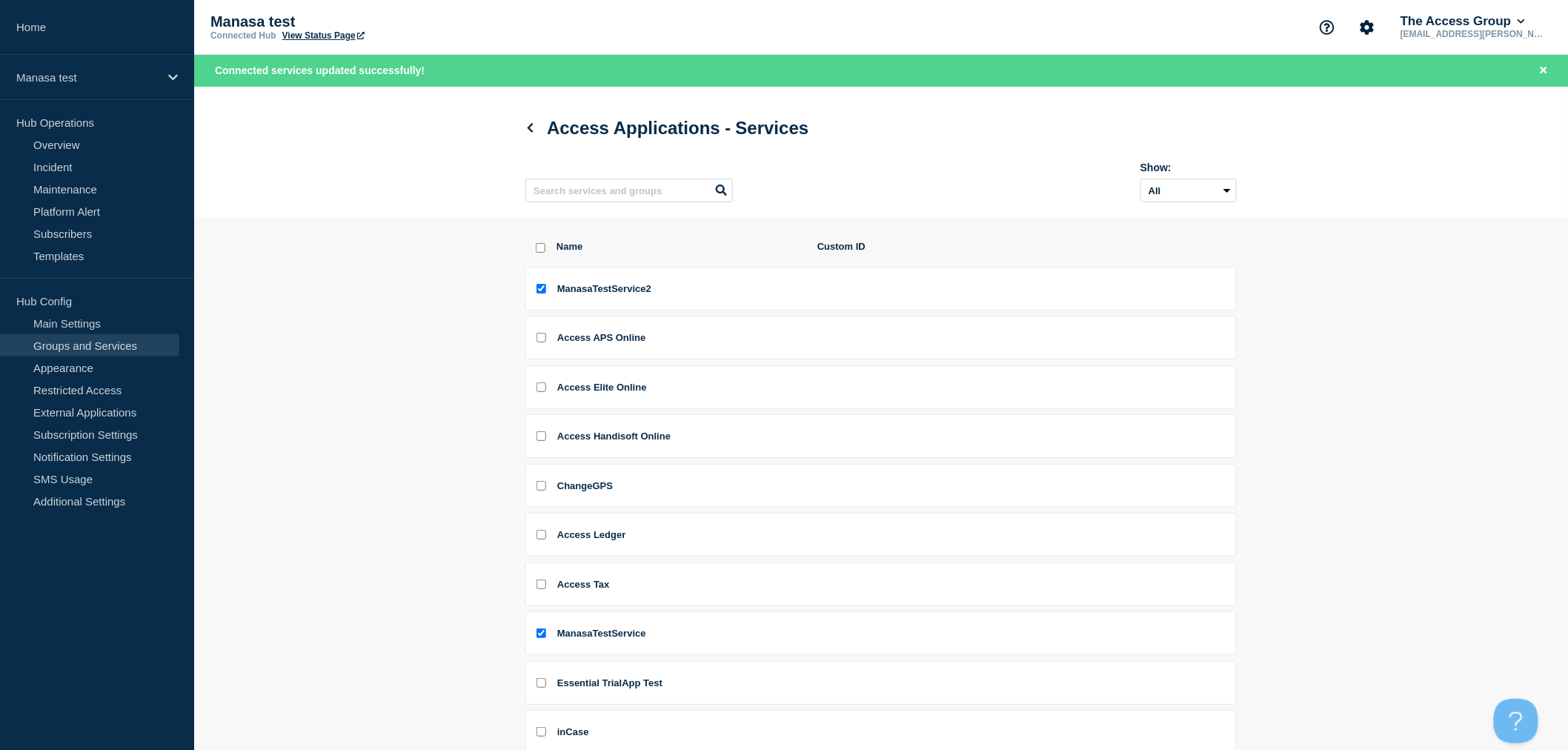
click at [443, 353] on section "Name Custom ID ManasaTestService2 Access APS Online Access Elite Online Access …" at bounding box center [881, 562] width 1374 height 690
click at [619, 295] on span "ManasaTestService2" at bounding box center [604, 289] width 94 height 11
click at [99, 338] on link "Groups and Services" at bounding box center [90, 346] width 179 height 22
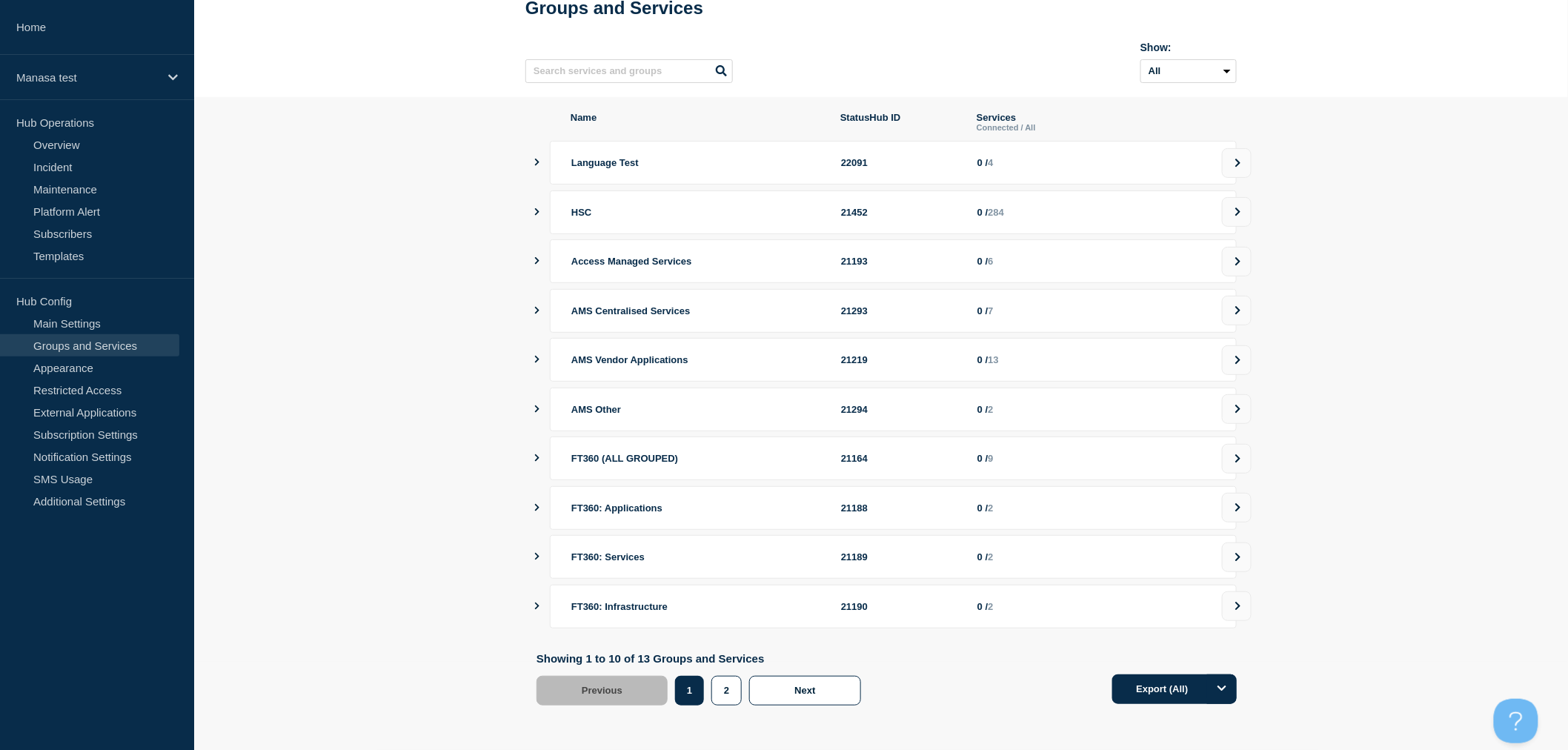
scroll to position [97, 0]
click at [725, 684] on button "2" at bounding box center [726, 691] width 30 height 30
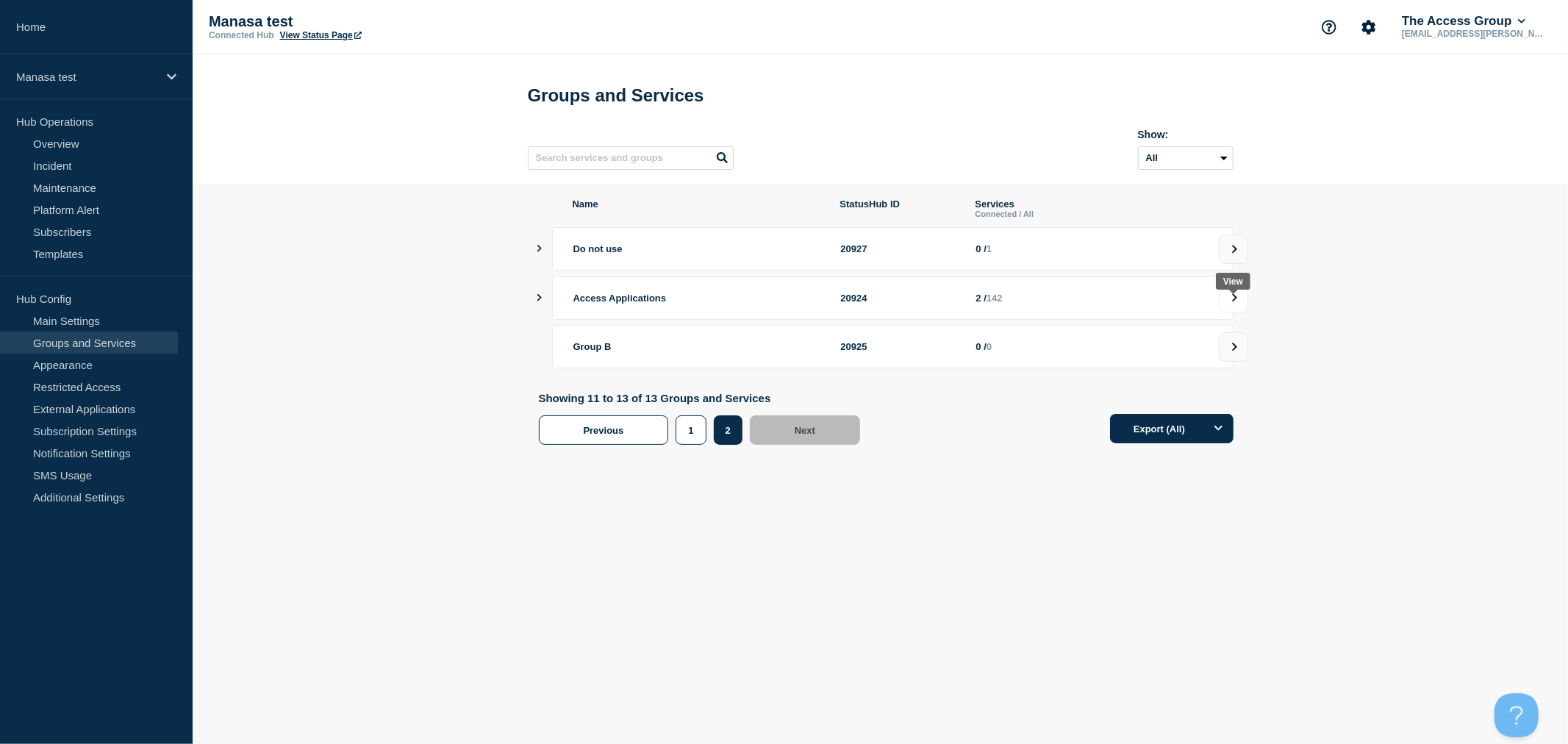
click at [1230, 302] on icon at bounding box center [1234, 298] width 10 height 9
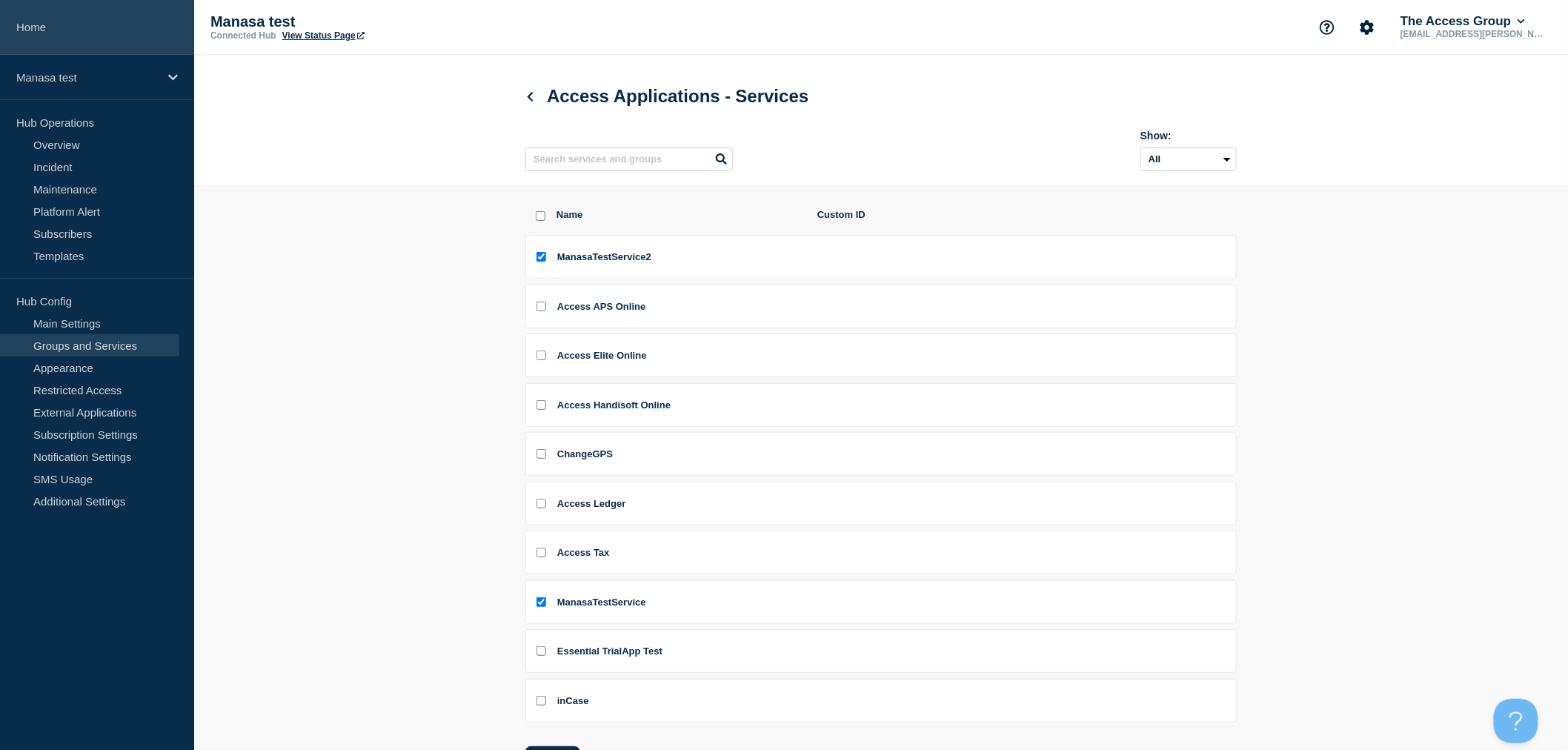
click at [41, 24] on link "Home" at bounding box center [97, 27] width 194 height 55
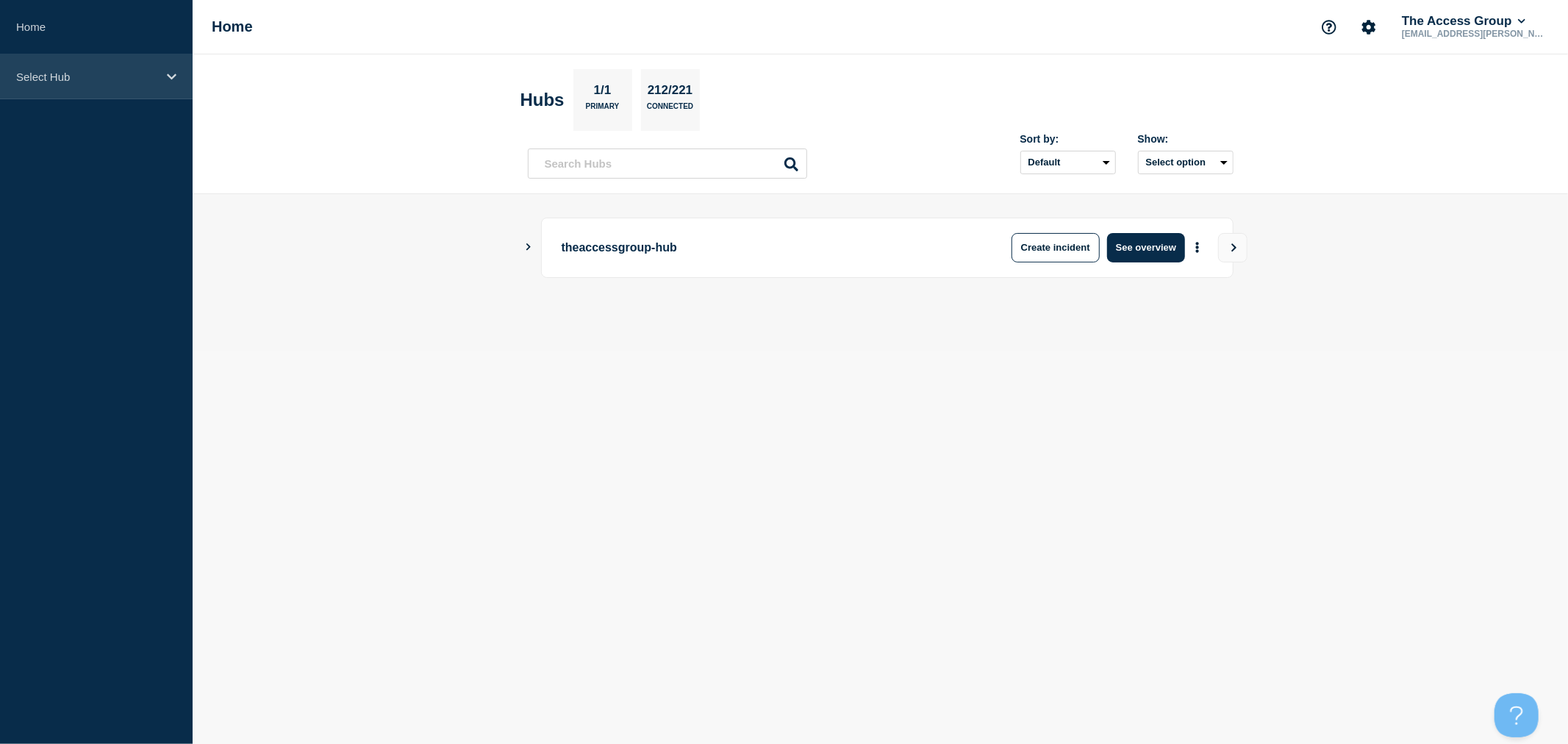
click at [82, 82] on p "Select Hub" at bounding box center [87, 77] width 141 height 13
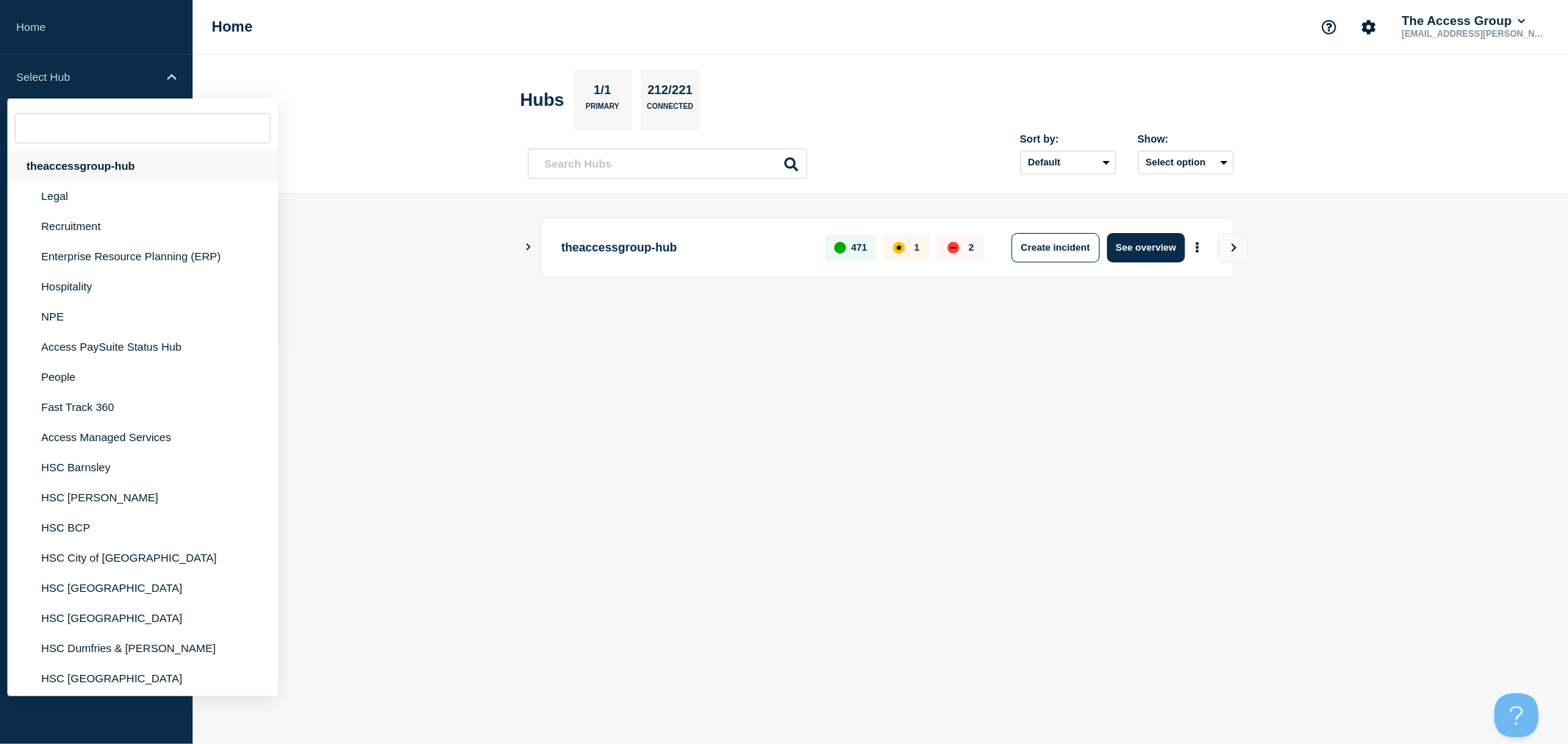
click at [96, 160] on div "theaccessgroup-hub" at bounding box center [143, 166] width 271 height 30
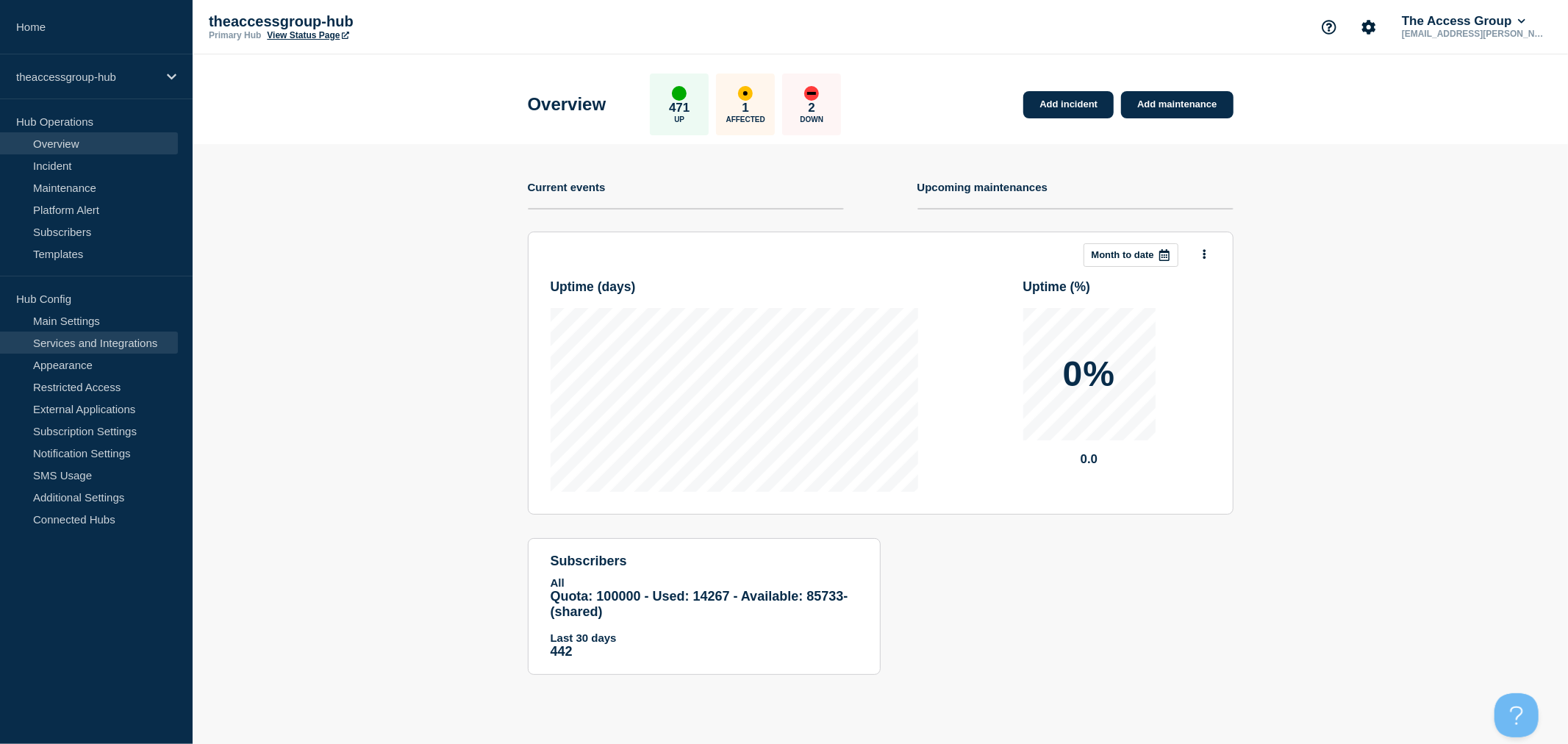
click at [74, 344] on link "Services and Integrations" at bounding box center [89, 343] width 178 height 22
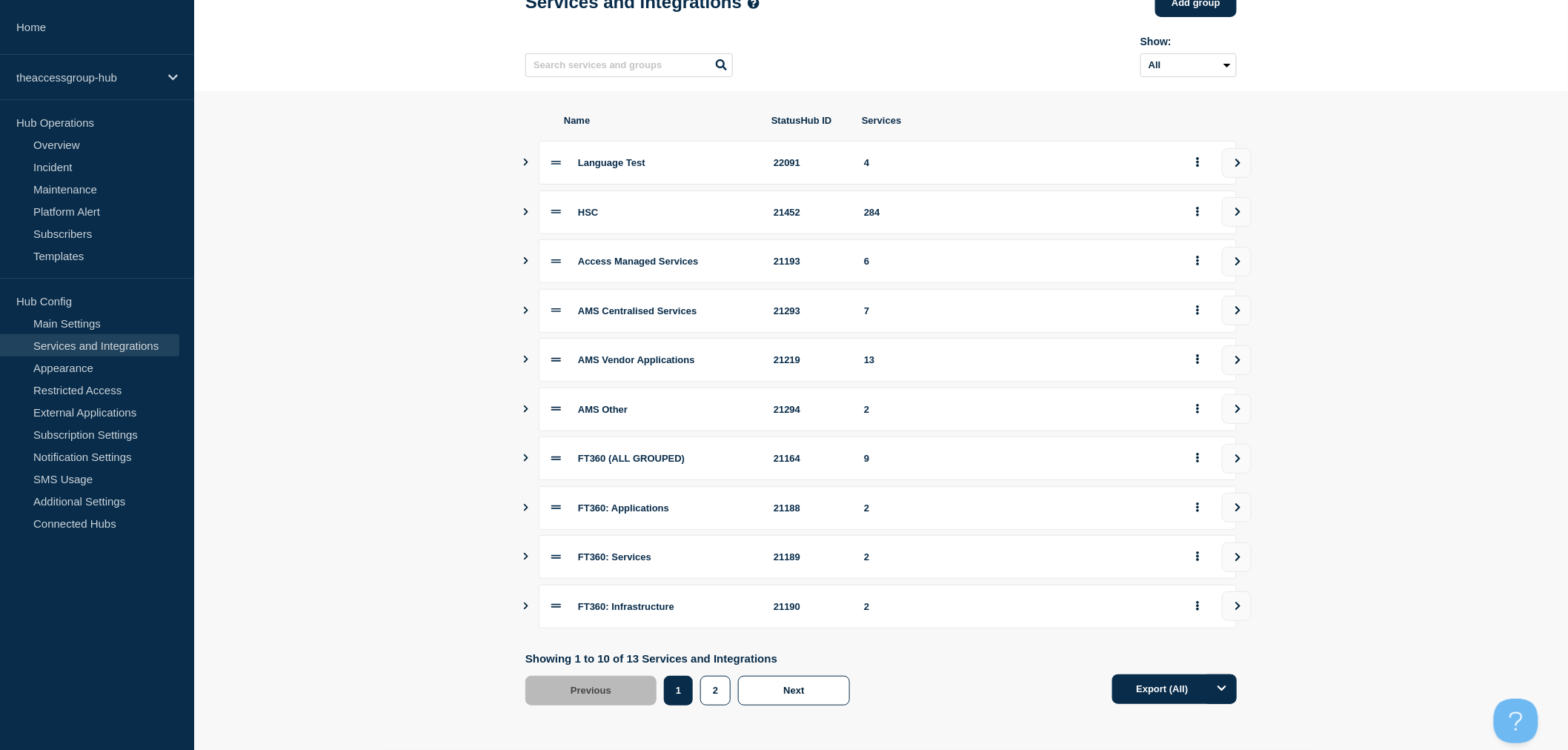
scroll to position [100, 0]
click at [720, 692] on button "2" at bounding box center [715, 691] width 30 height 30
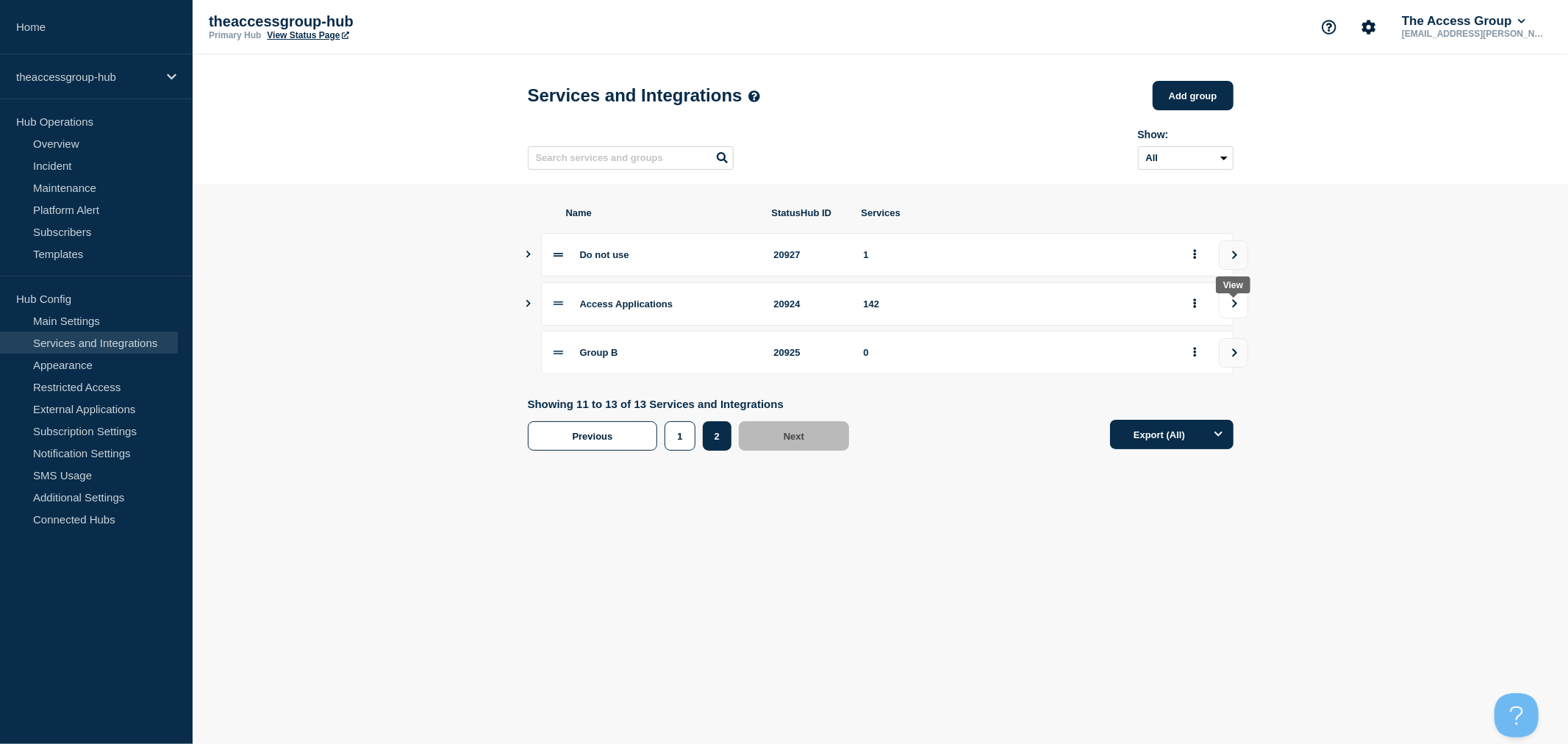
click at [1239, 313] on button "view group" at bounding box center [1233, 304] width 29 height 29
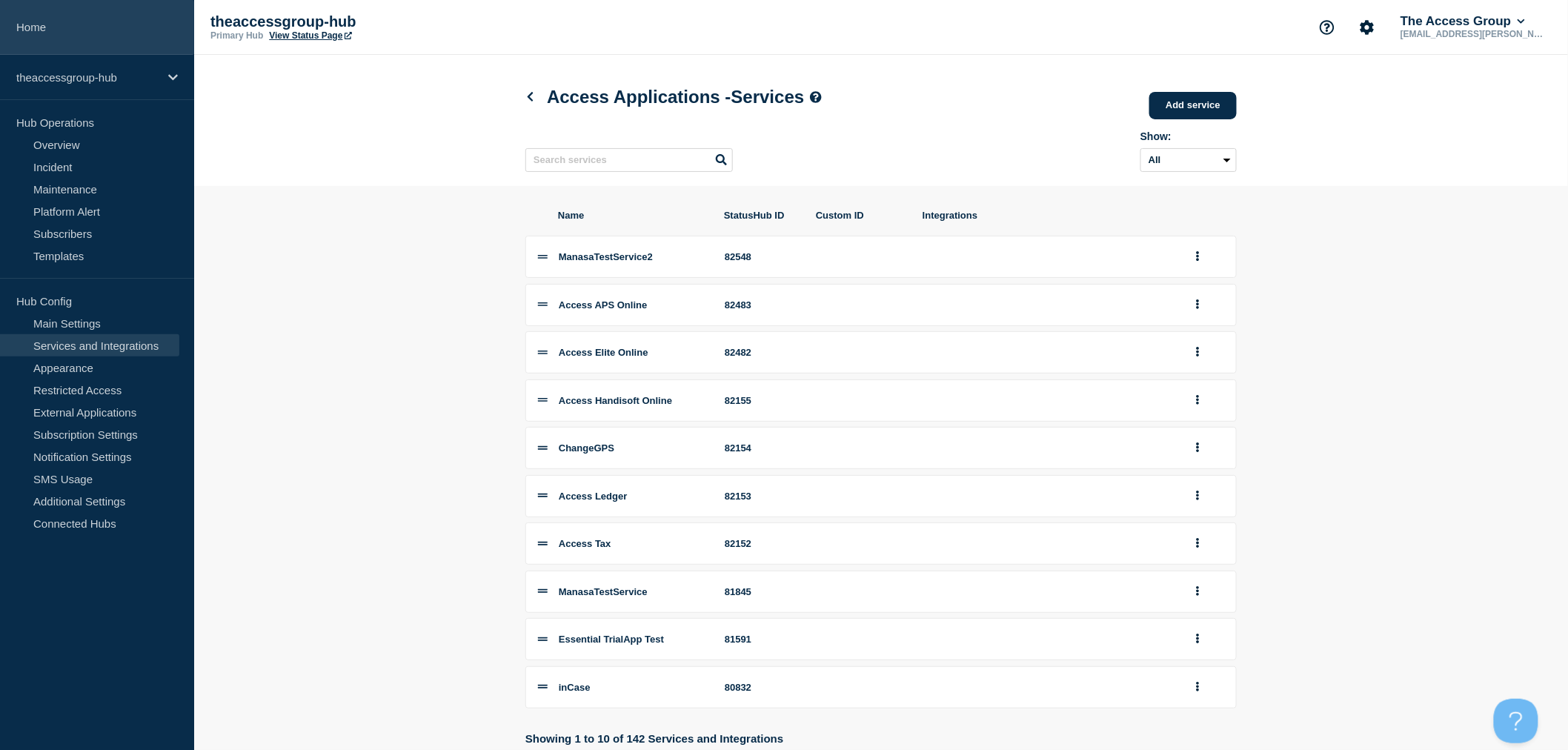
click at [33, 32] on link "Home" at bounding box center [97, 27] width 194 height 55
